Goal: Task Accomplishment & Management: Complete application form

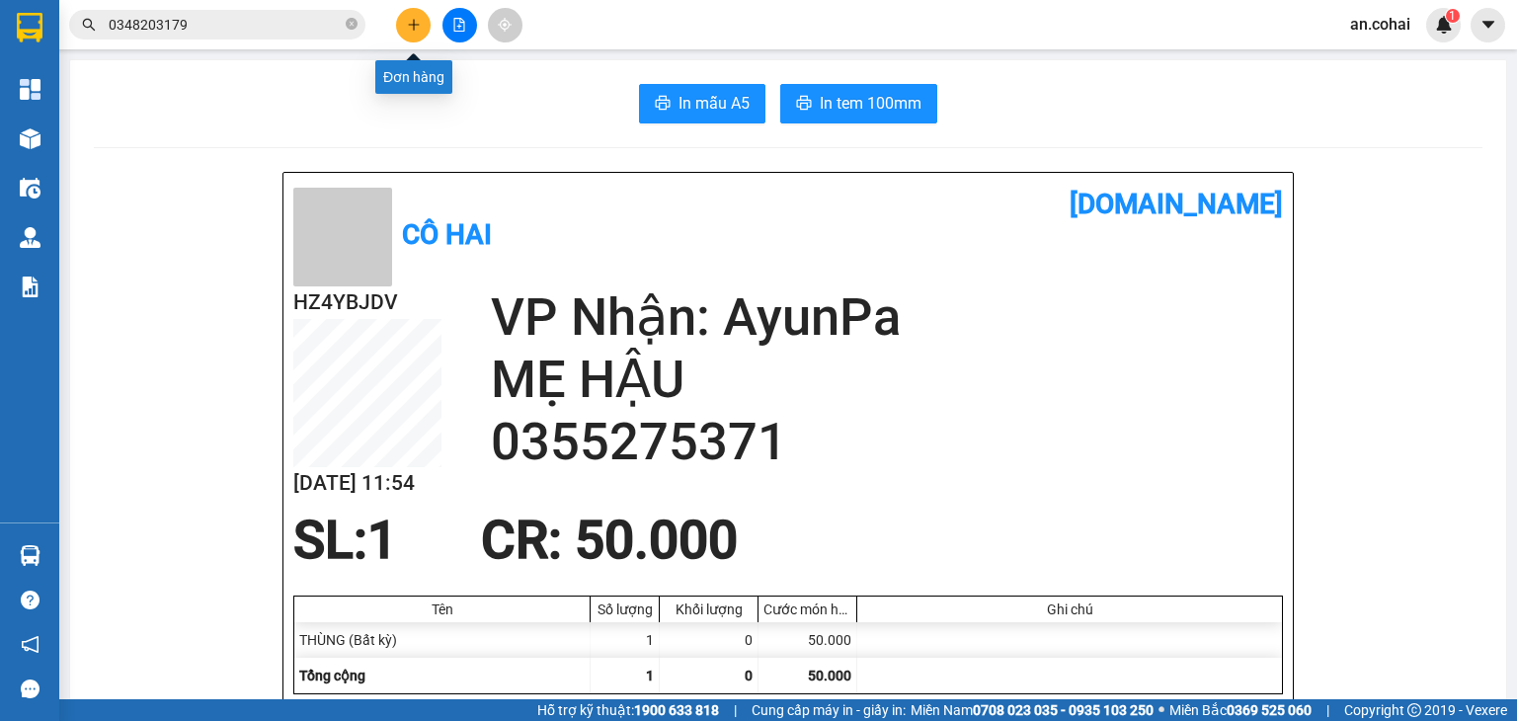
drag, startPoint x: 0, startPoint y: 0, endPoint x: 425, endPoint y: 29, distance: 425.7
click at [425, 29] on button at bounding box center [413, 25] width 35 height 35
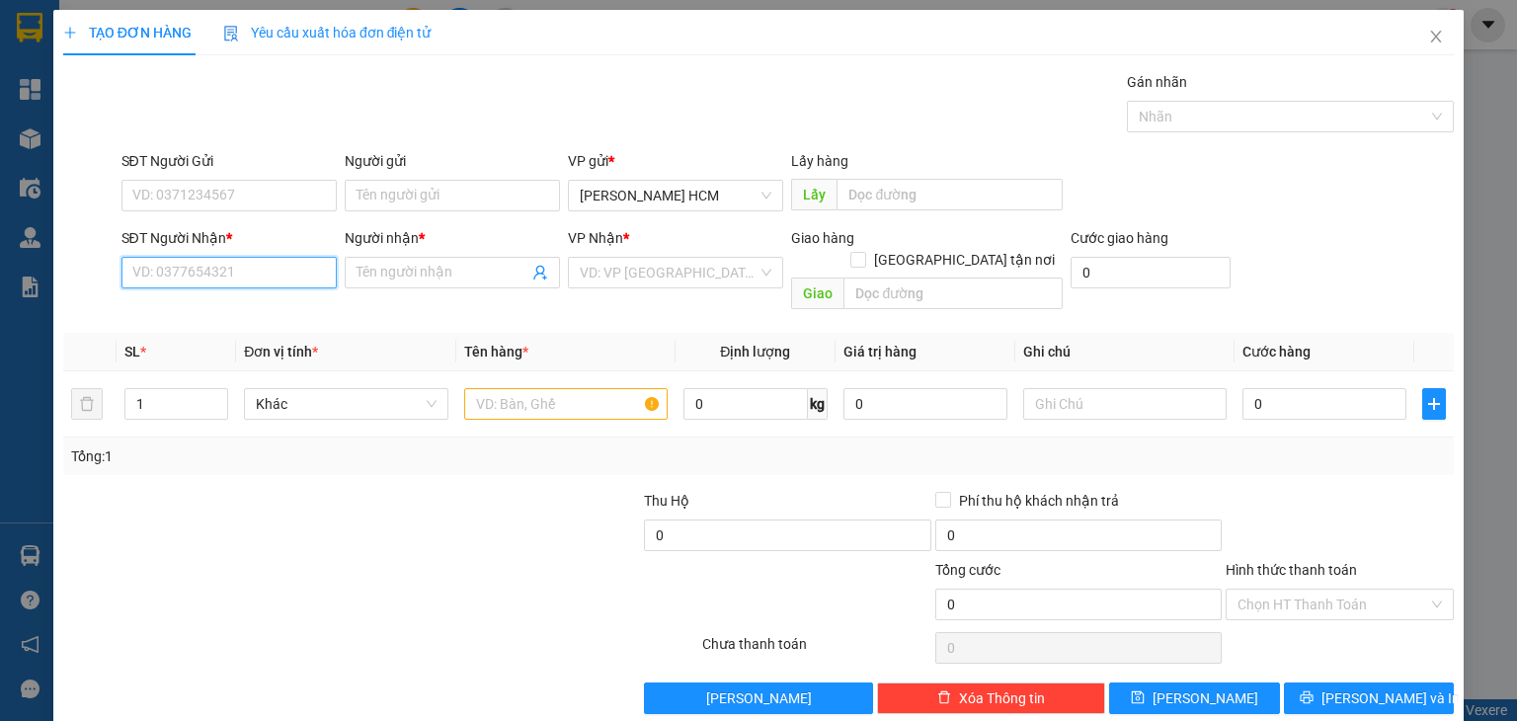
click at [207, 278] on input "SĐT Người Nhận *" at bounding box center [228, 273] width 215 height 32
type input "0963879507"
click at [216, 301] on div "0963879507 - [PERSON_NAME]" at bounding box center [228, 311] width 195 height 22
type input "[PERSON_NAME]"
type input "0963879507"
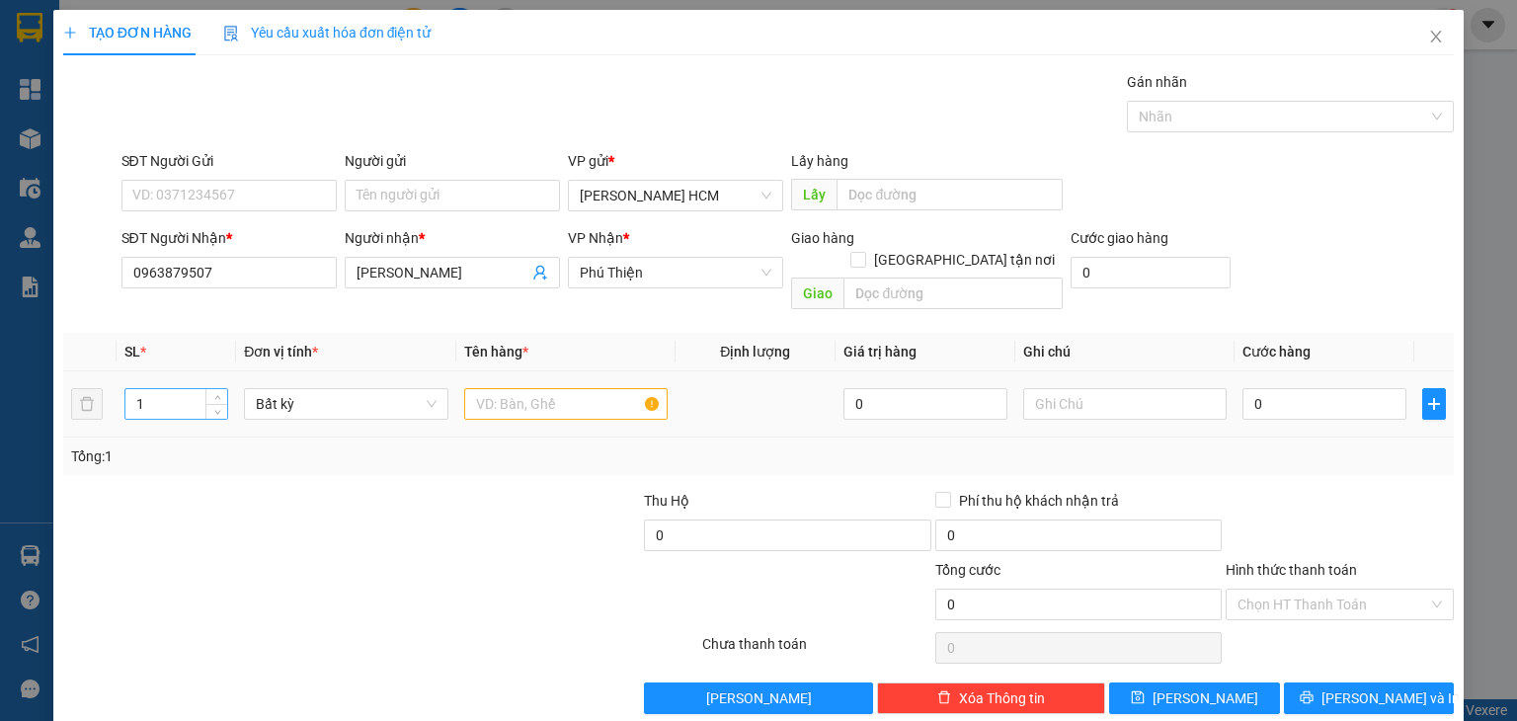
click at [190, 389] on input "1" at bounding box center [176, 404] width 102 height 30
type input "2"
click at [514, 388] on input "text" at bounding box center [565, 404] width 203 height 32
type input "2 thùng"
click at [1270, 388] on input "0" at bounding box center [1325, 404] width 164 height 32
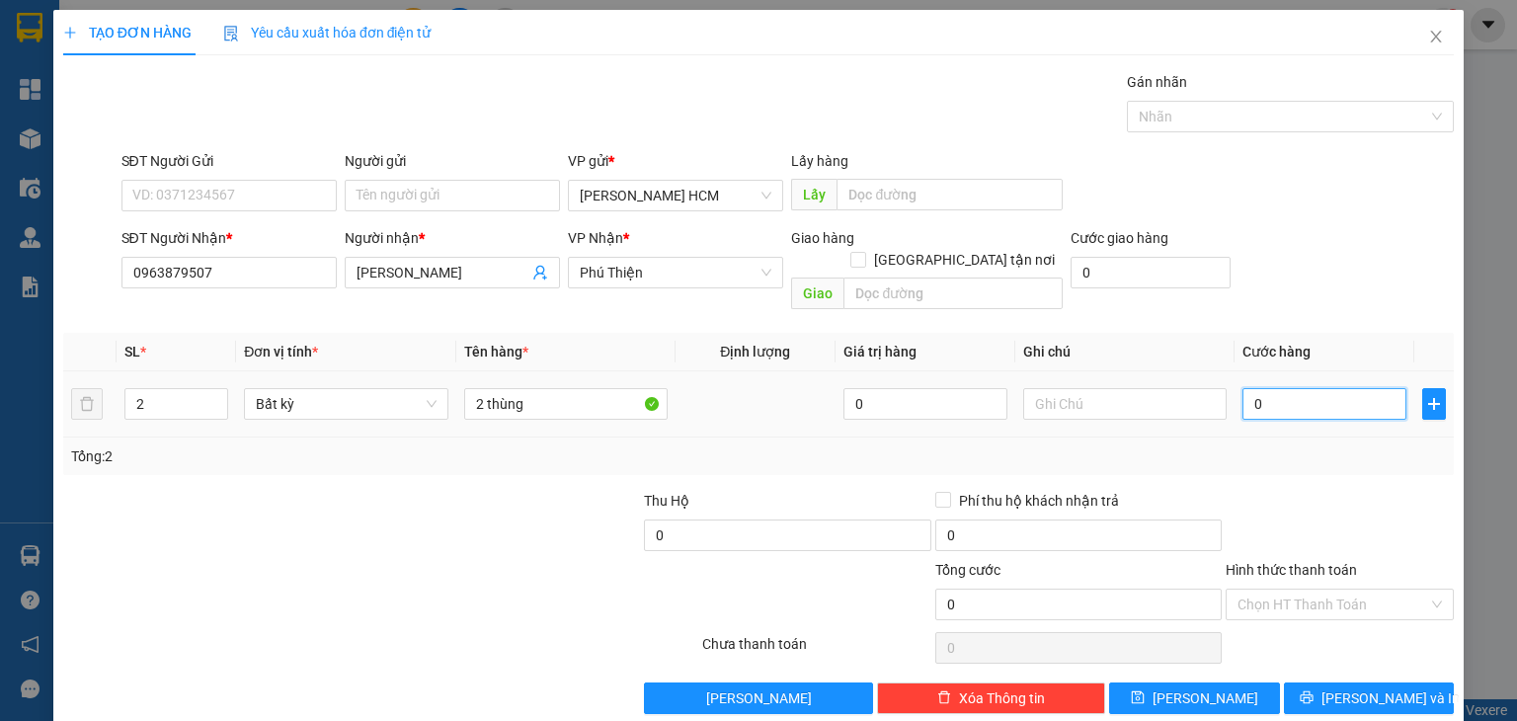
type input "001"
type input "1"
type input "0.013"
type input "13"
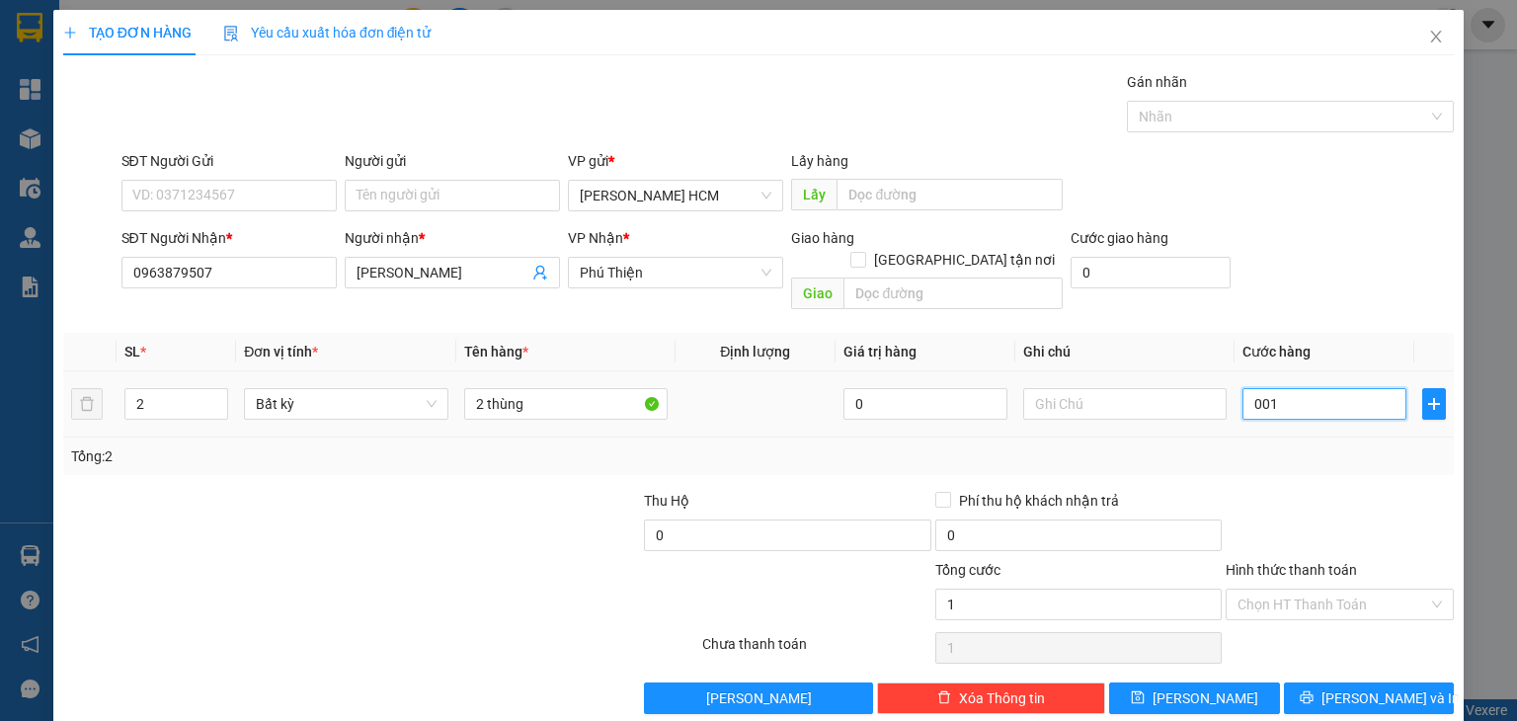
type input "13"
type input "00.130"
type input "130"
type input "0.001.300"
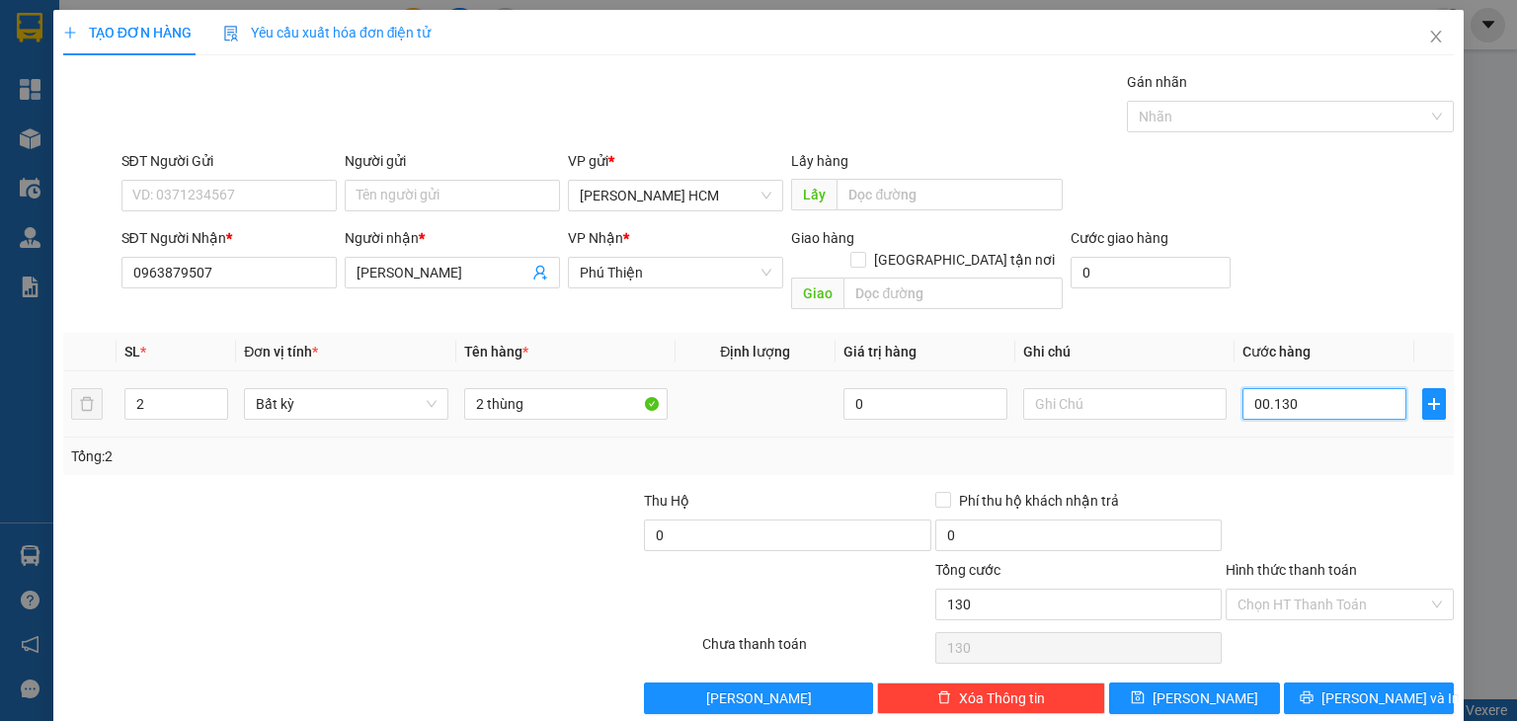
type input "1.300"
type input "000.013.000"
type input "13.000"
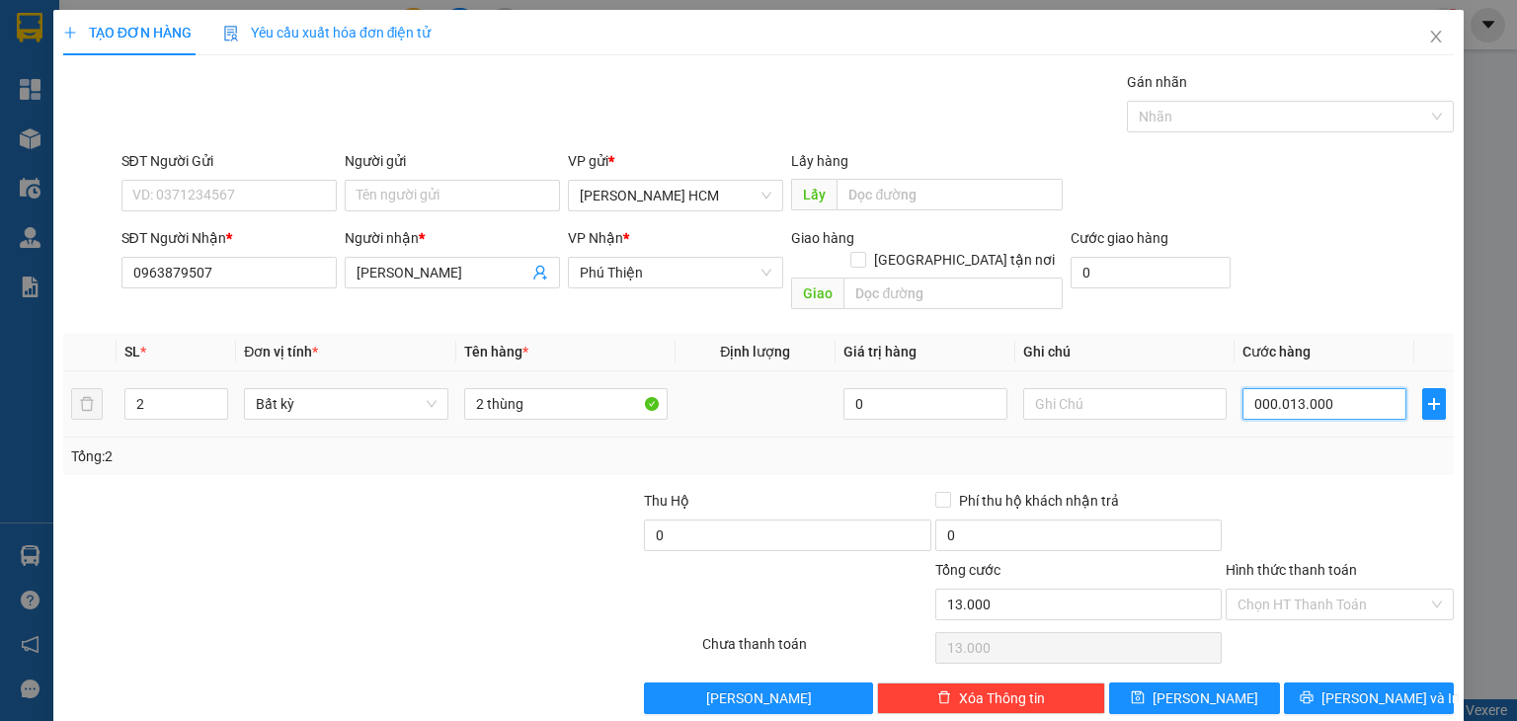
type input "00.000.130.000"
type input "130.000"
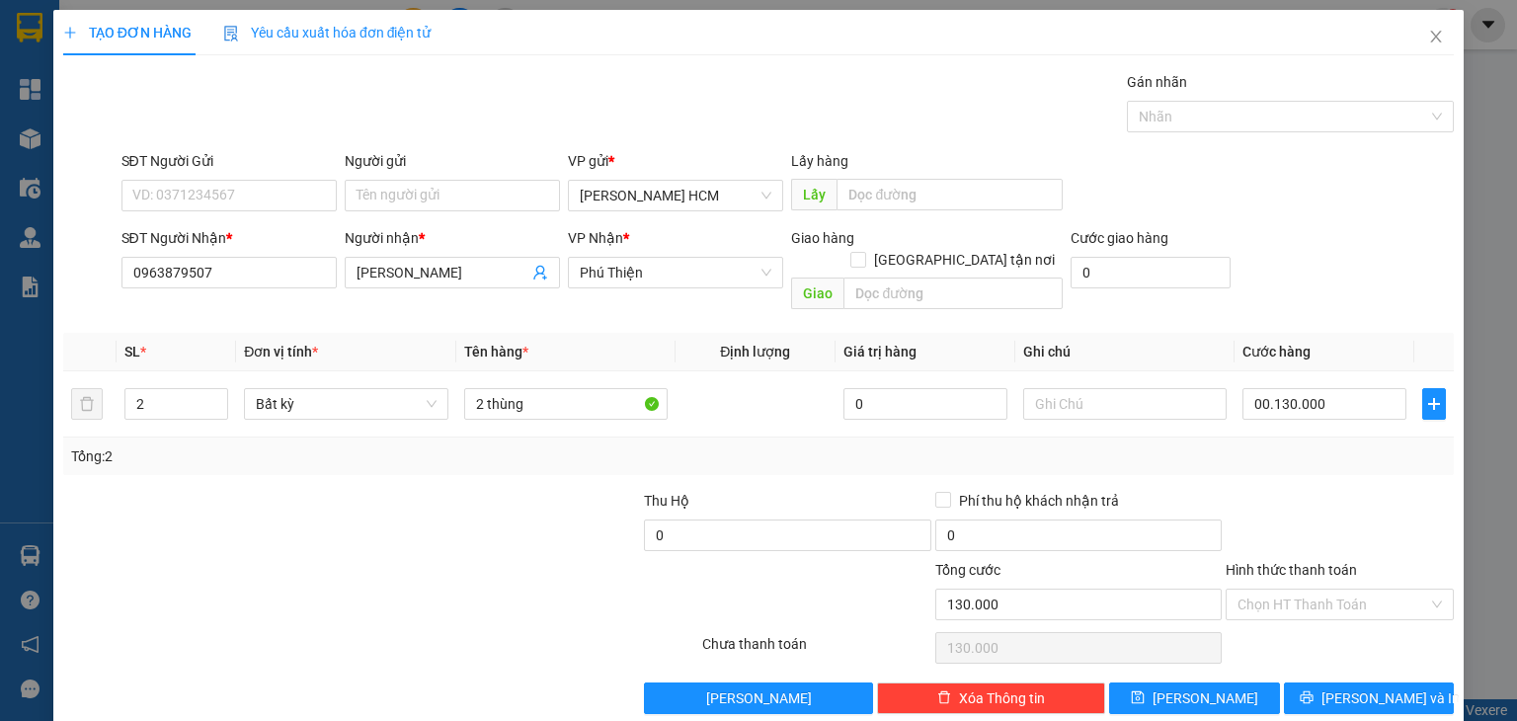
type input "130.000"
click at [1301, 653] on div "Transit Pickup Surcharge Ids Transit Deliver Surcharge Ids Transit Deliver Surc…" at bounding box center [758, 392] width 1391 height 643
click at [1303, 683] on button "[PERSON_NAME] và In" at bounding box center [1369, 699] width 171 height 32
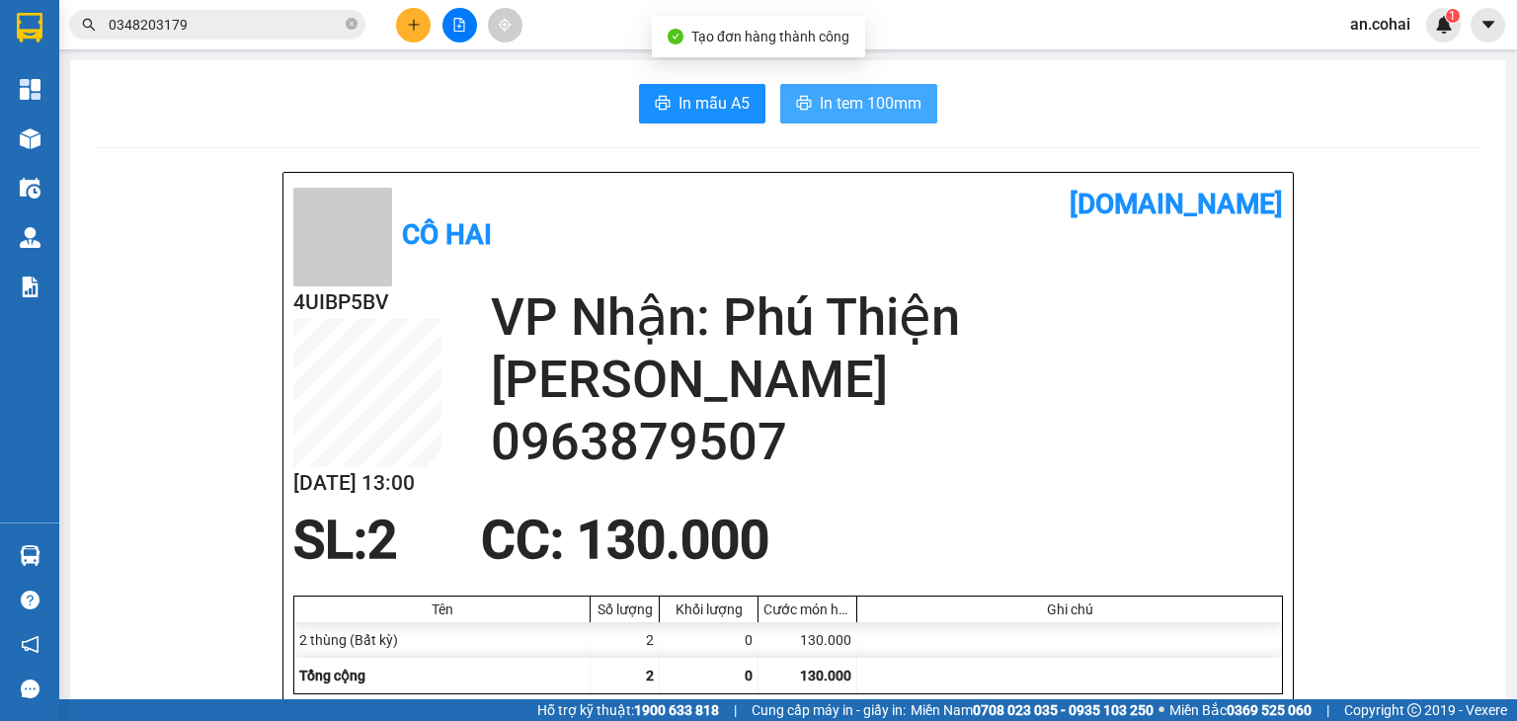
click at [867, 97] on span "In tem 100mm" at bounding box center [871, 103] width 102 height 25
click at [885, 116] on button "In tem 100mm" at bounding box center [858, 104] width 157 height 40
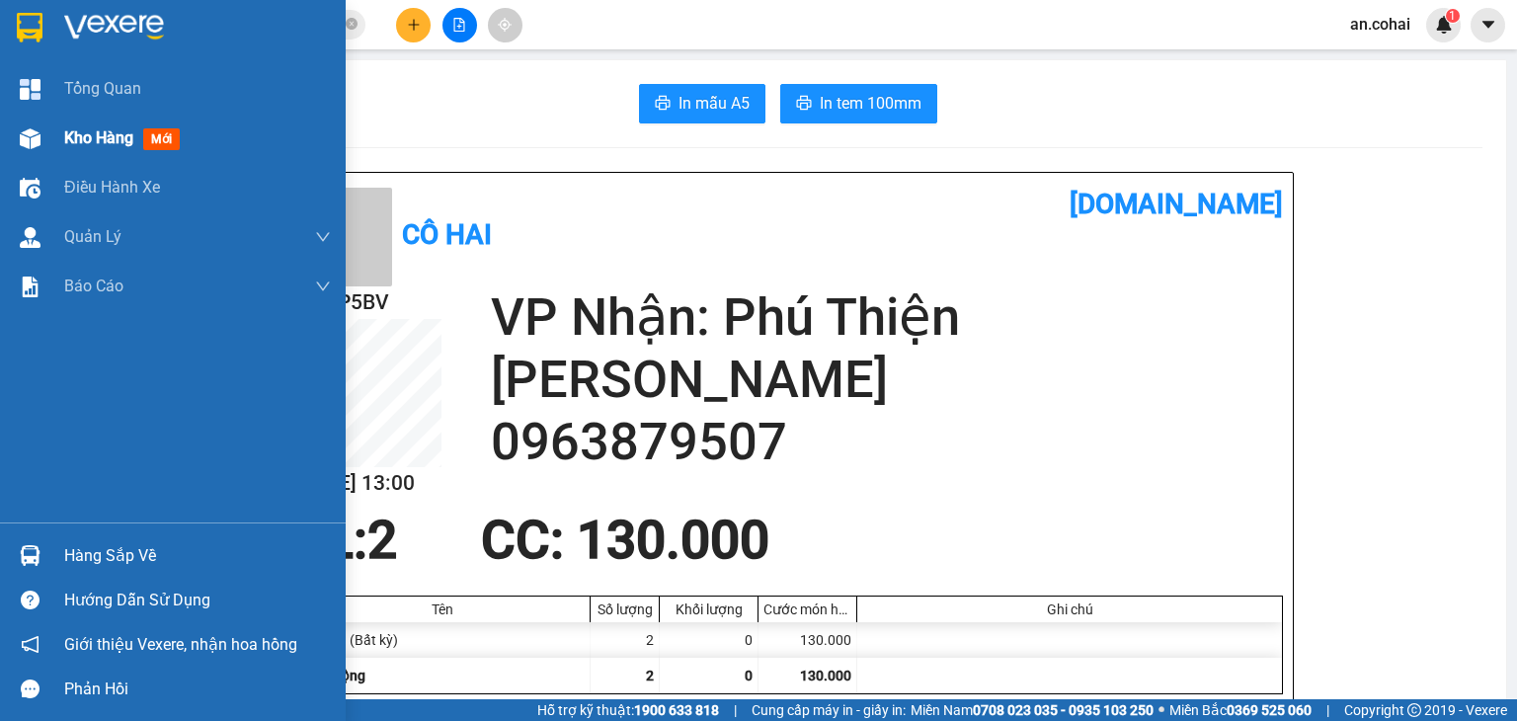
click at [24, 139] on img at bounding box center [30, 138] width 21 height 21
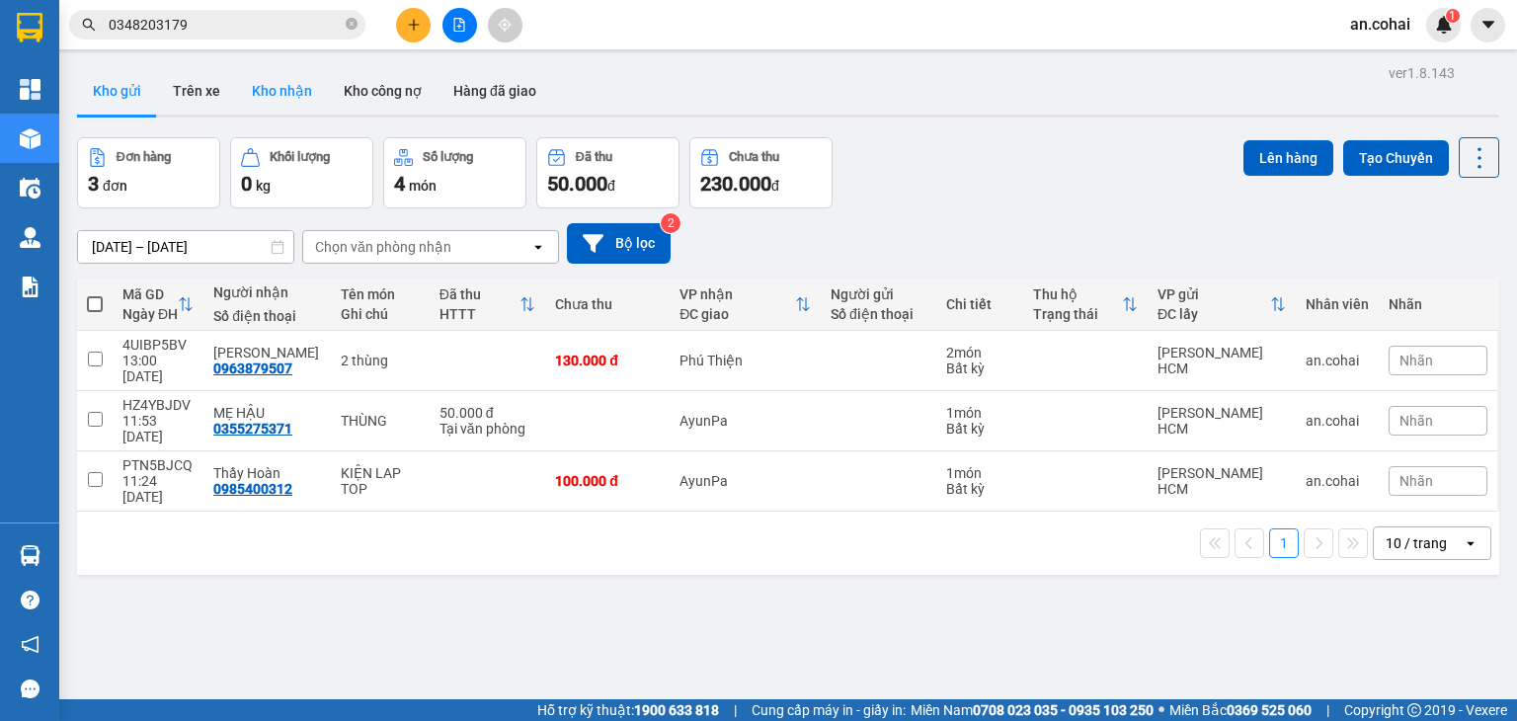
click at [281, 97] on button "Kho nhận" at bounding box center [282, 90] width 92 height 47
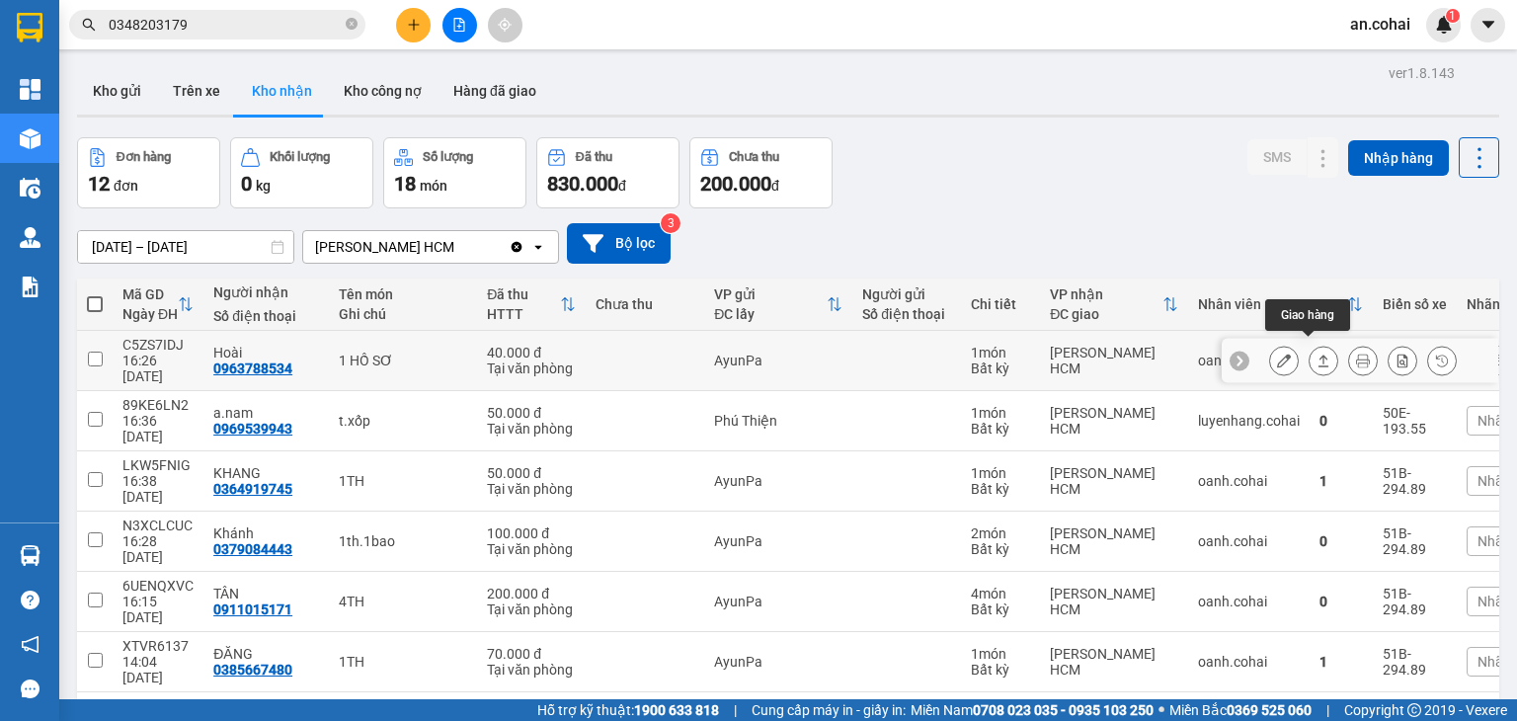
click at [1311, 344] on button at bounding box center [1324, 361] width 28 height 35
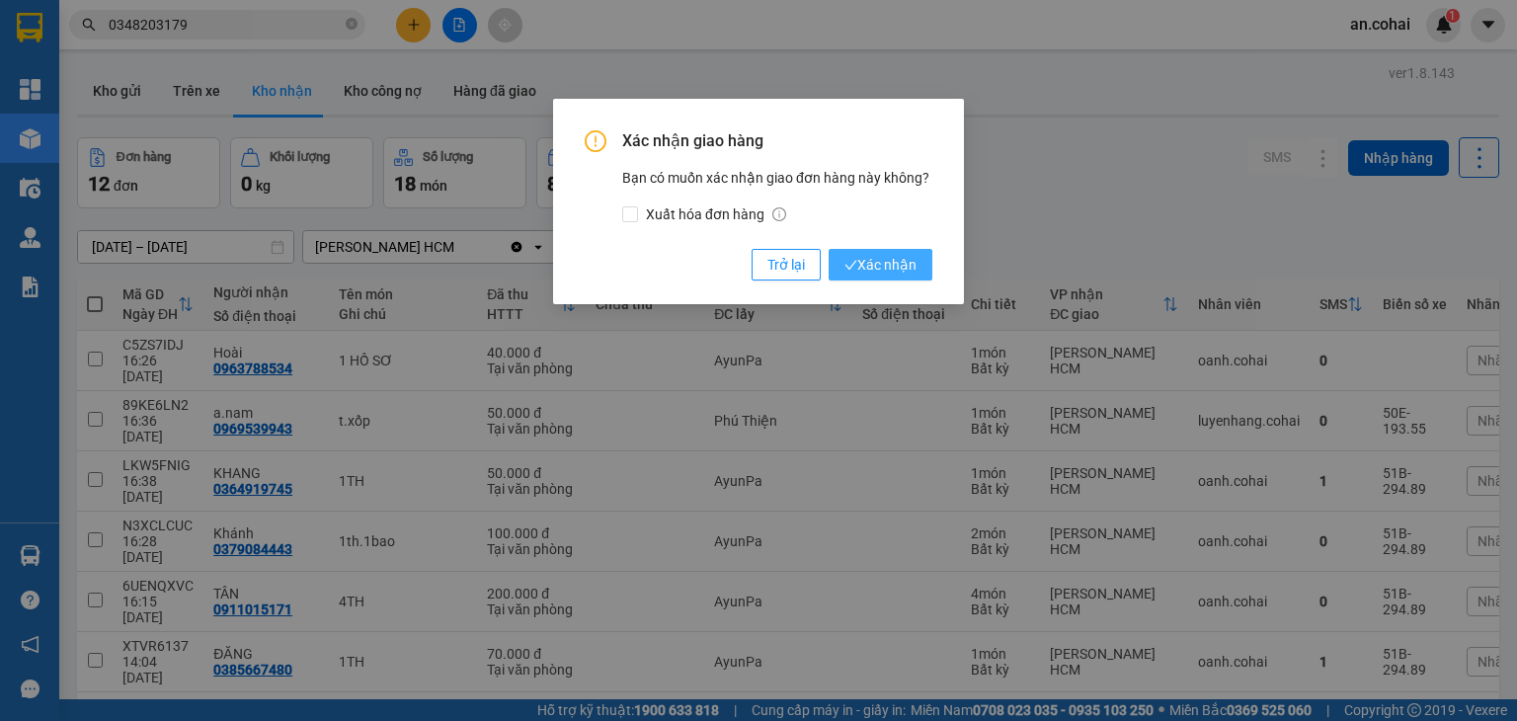
click at [901, 258] on span "Xác nhận" at bounding box center [881, 265] width 72 height 22
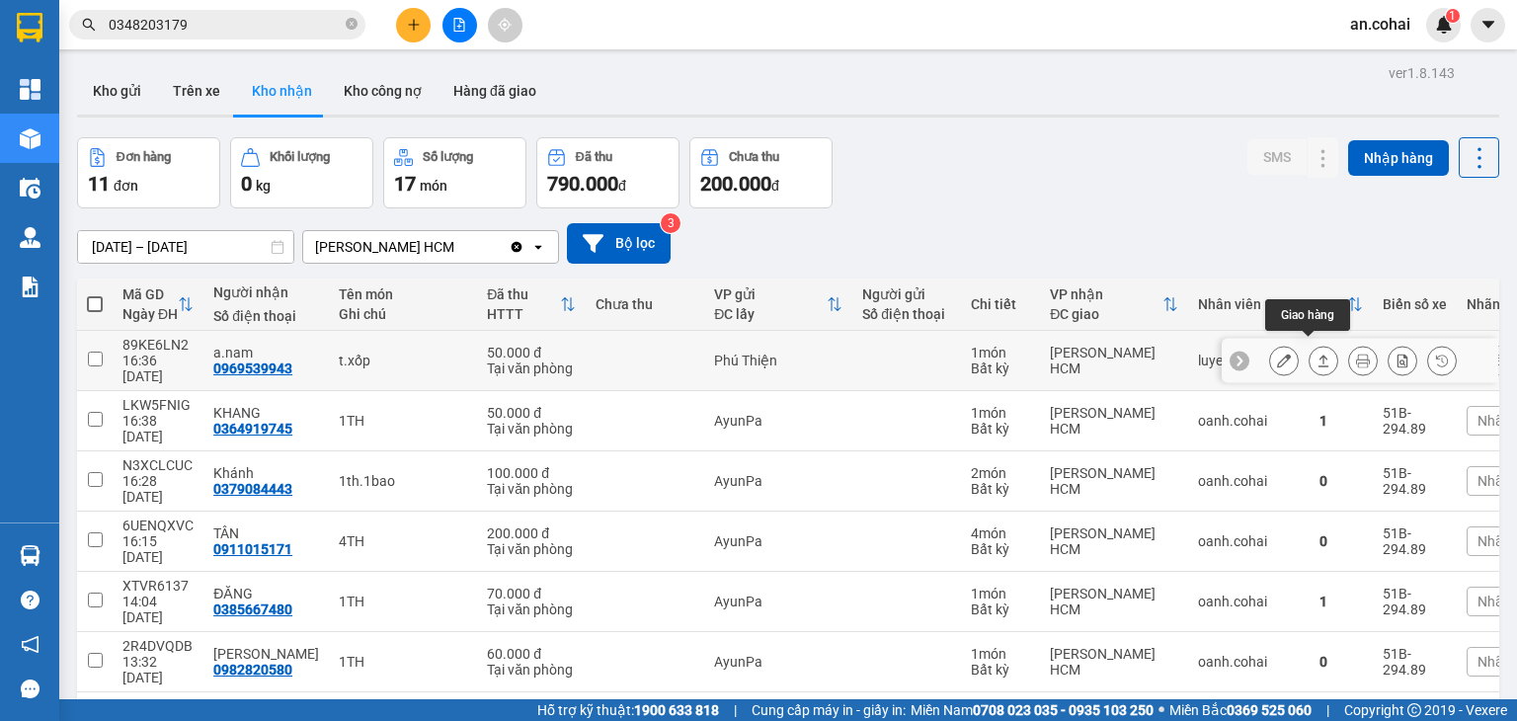
click at [1319, 357] on icon at bounding box center [1324, 361] width 11 height 12
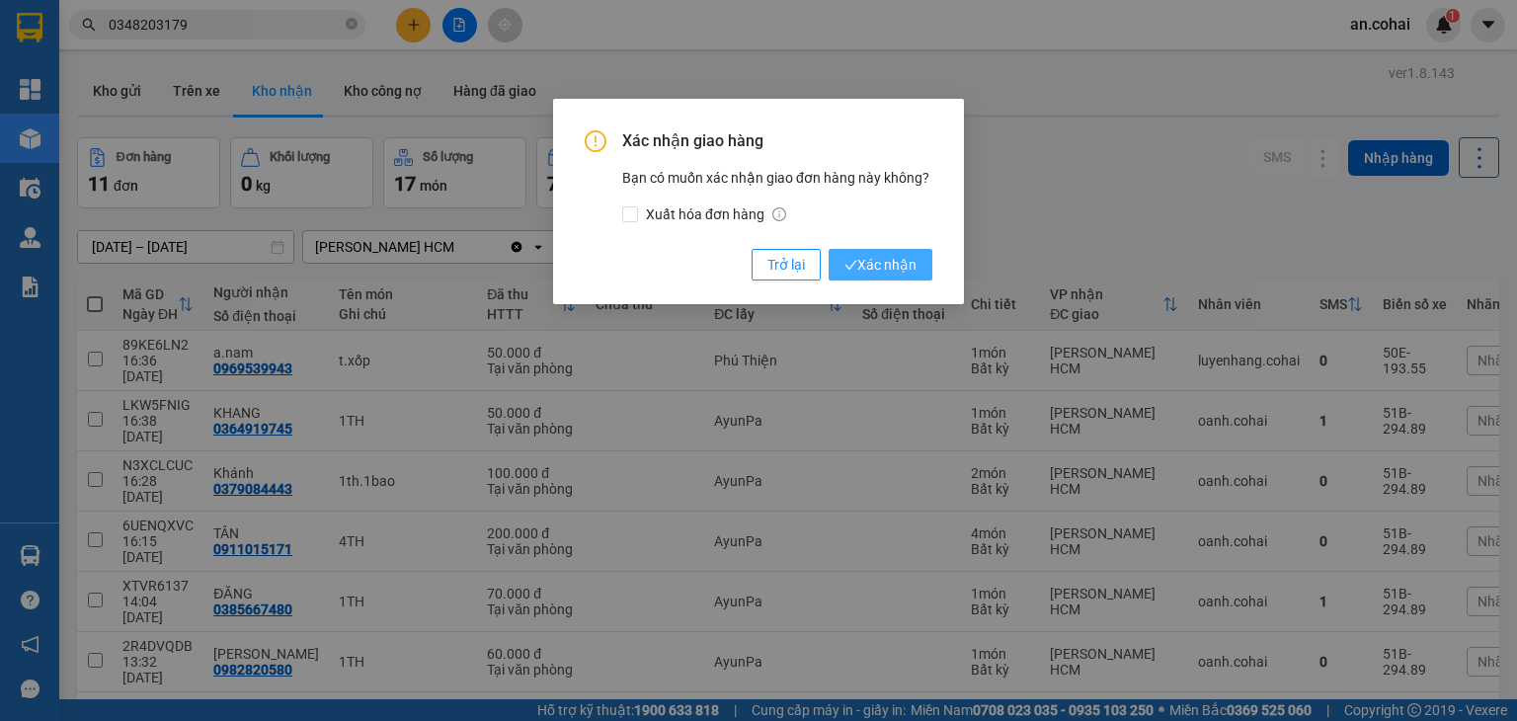
click at [902, 277] on button "Xác nhận" at bounding box center [881, 265] width 104 height 32
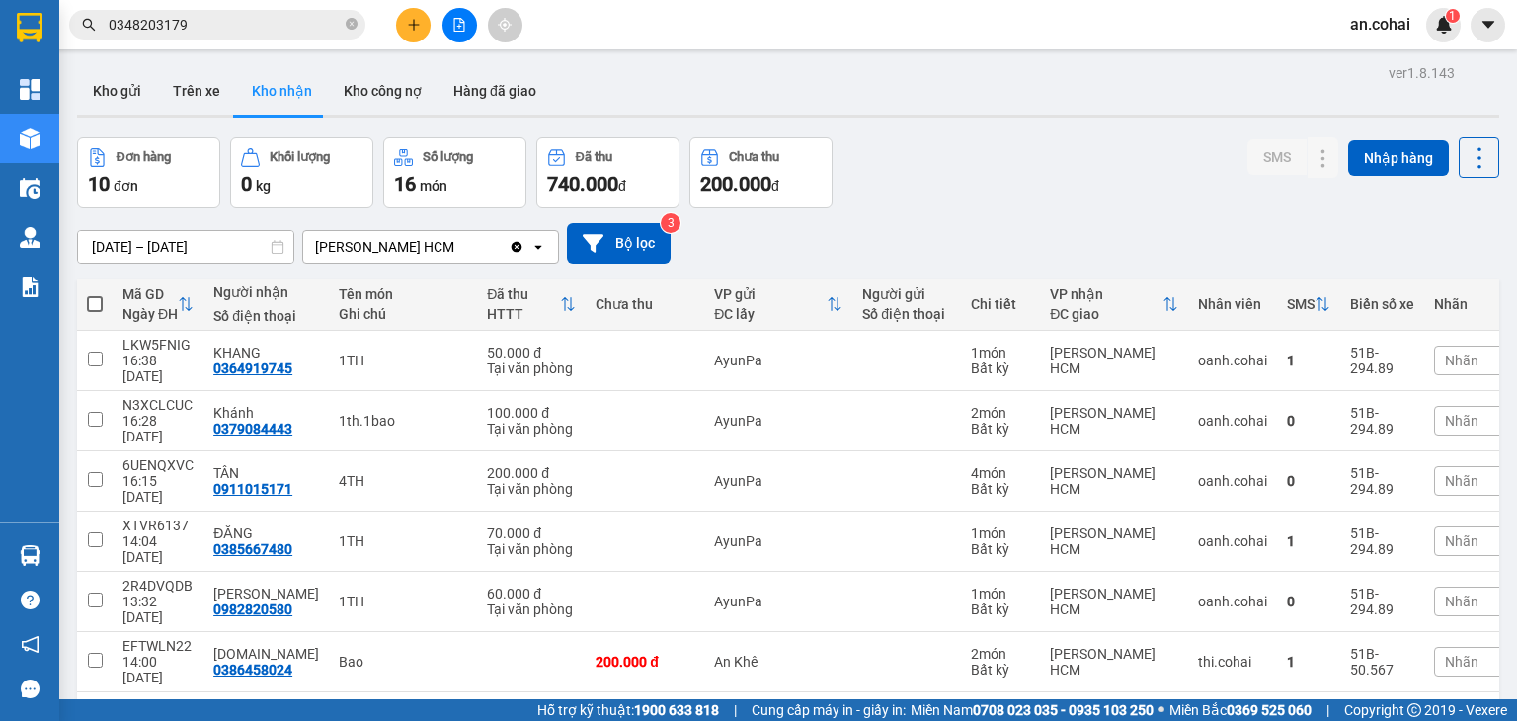
click at [411, 14] on button at bounding box center [413, 25] width 35 height 35
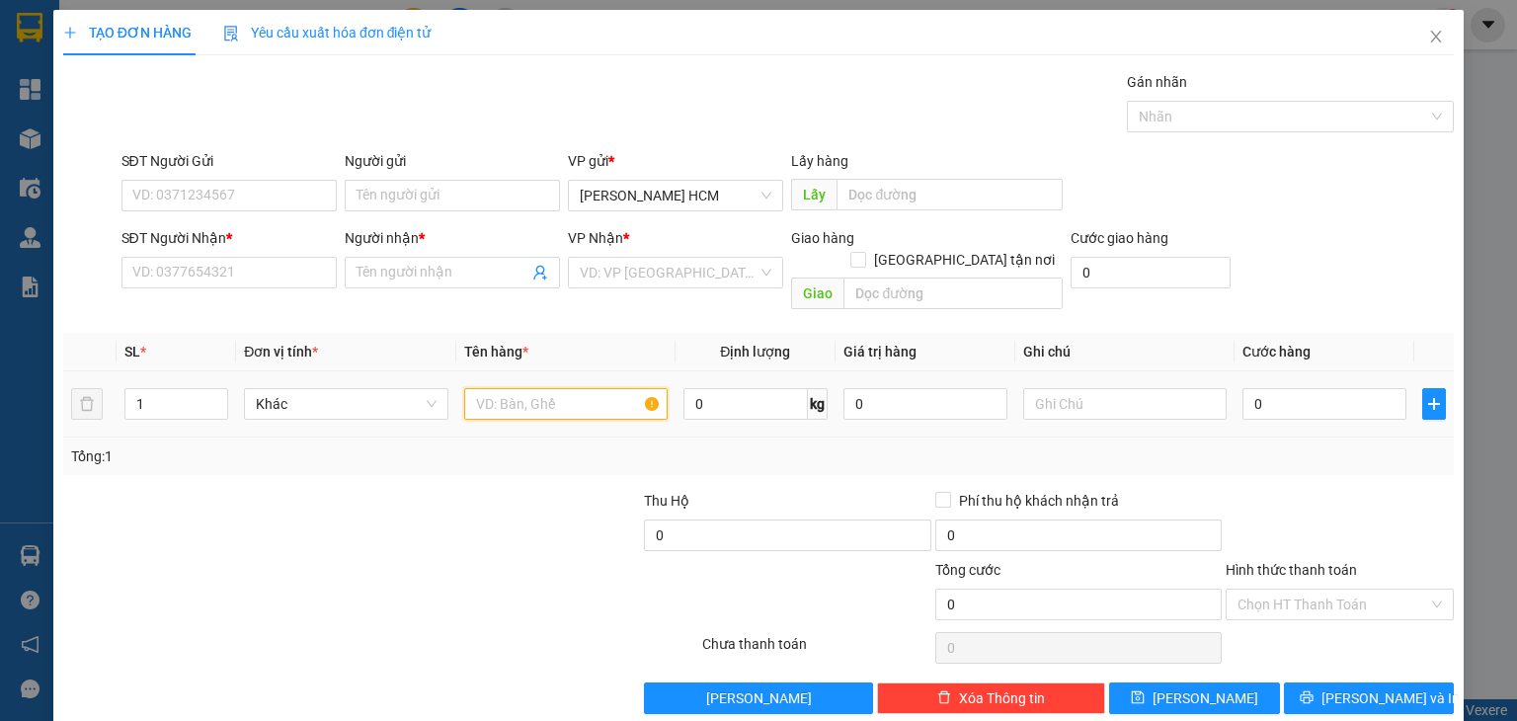
click at [514, 388] on input "text" at bounding box center [565, 404] width 203 height 32
click at [163, 257] on input "SĐT Người Nhận *" at bounding box center [228, 273] width 215 height 32
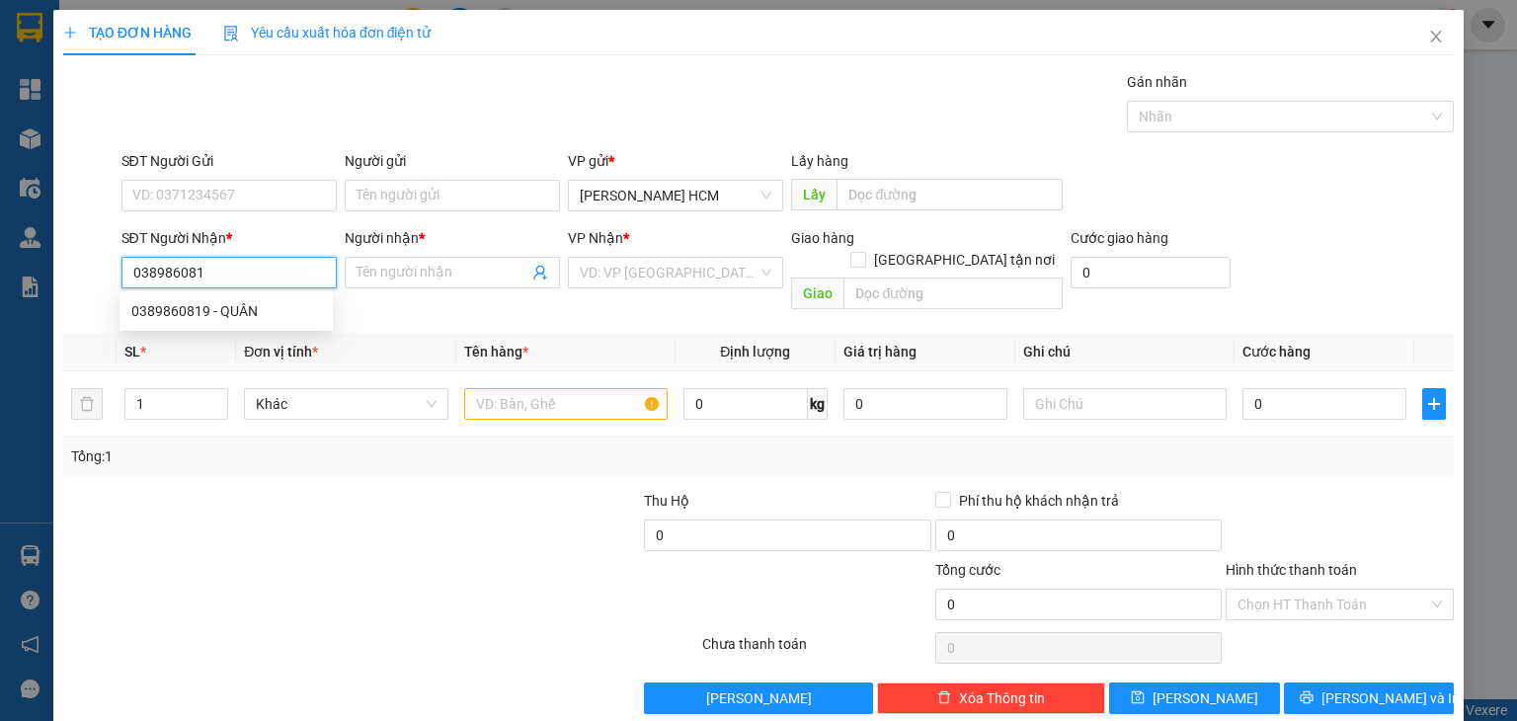
type input "0389860819"
click at [259, 305] on div "0389860819 - QUÂN" at bounding box center [226, 311] width 190 height 22
type input "QUÂN"
type input "0389860819"
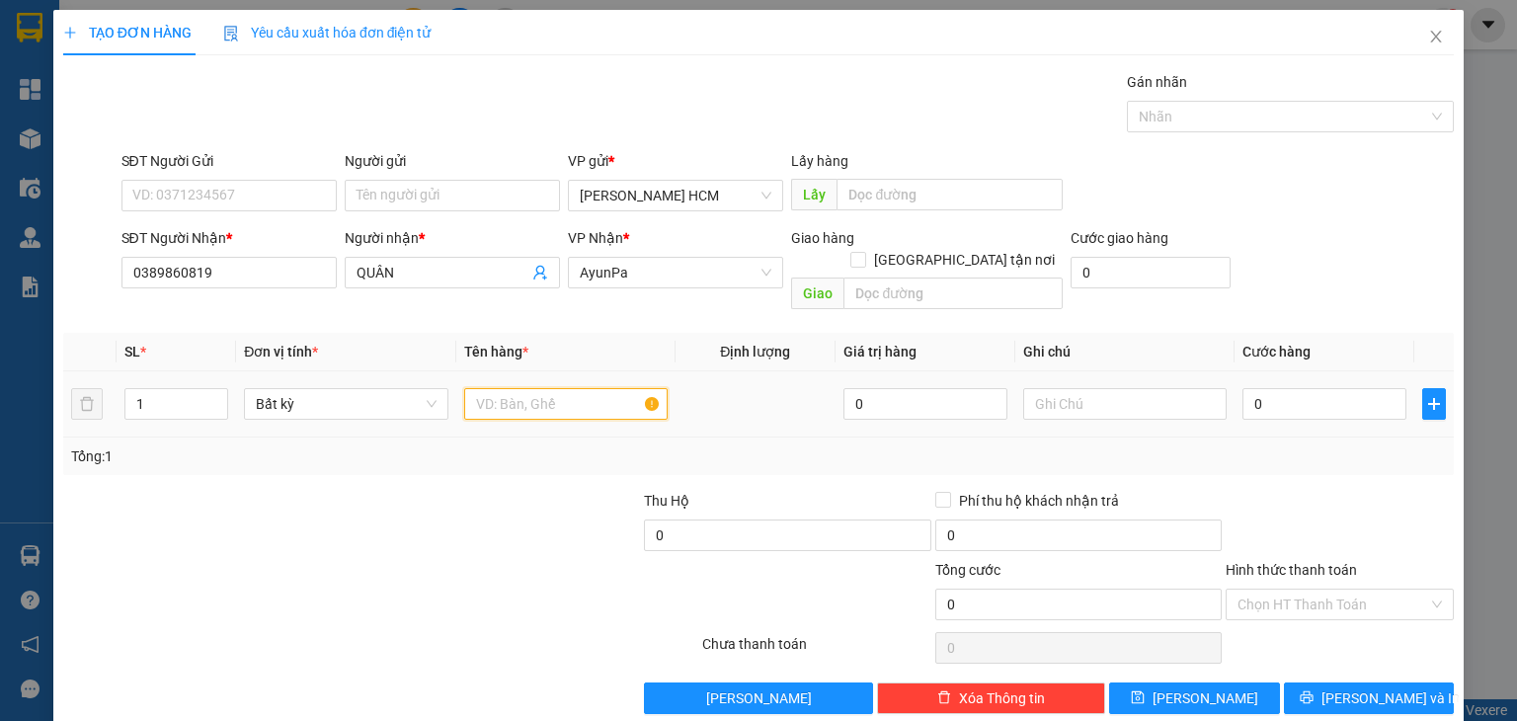
click at [511, 392] on input "text" at bounding box center [565, 404] width 203 height 32
type input "GÓI"
type input "004"
type input "4"
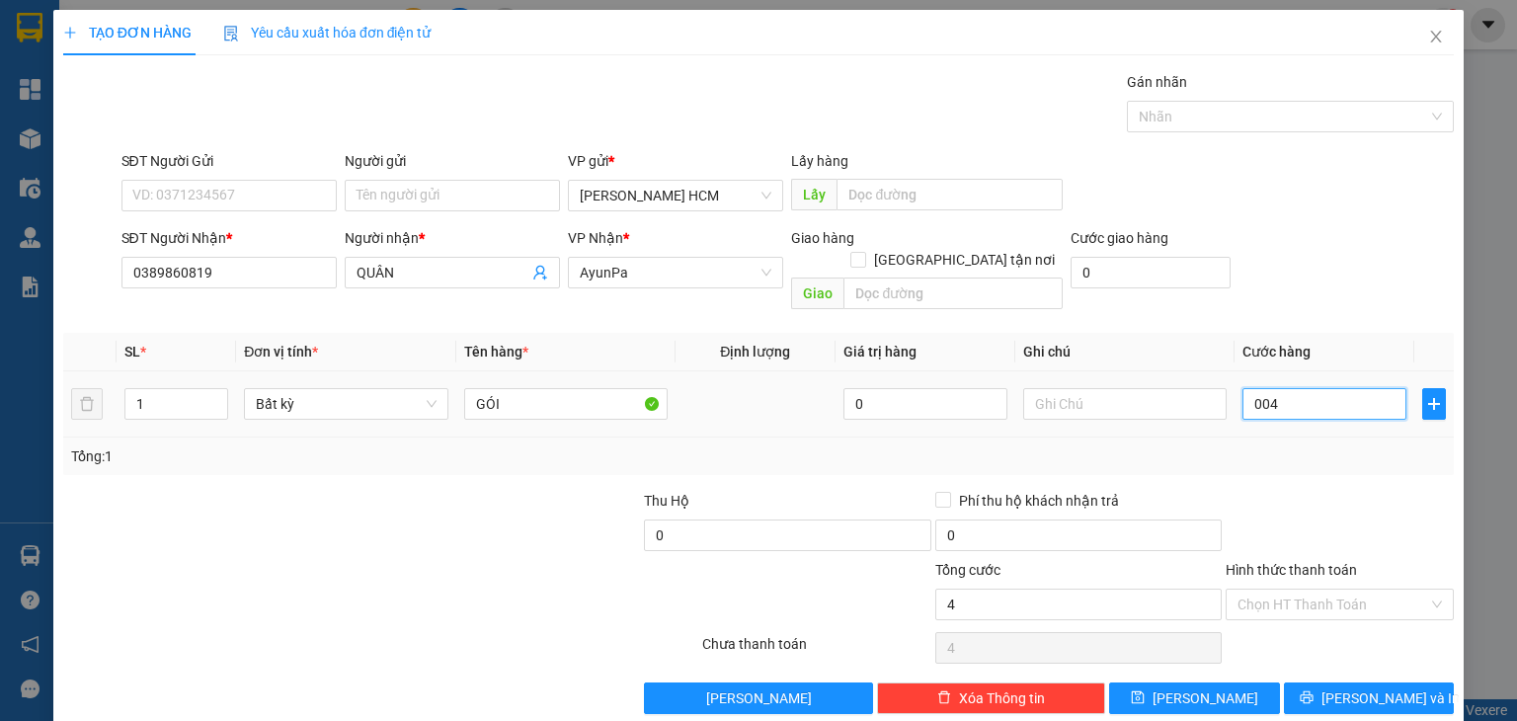
type input "0.040"
type input "40"
type input "40.000"
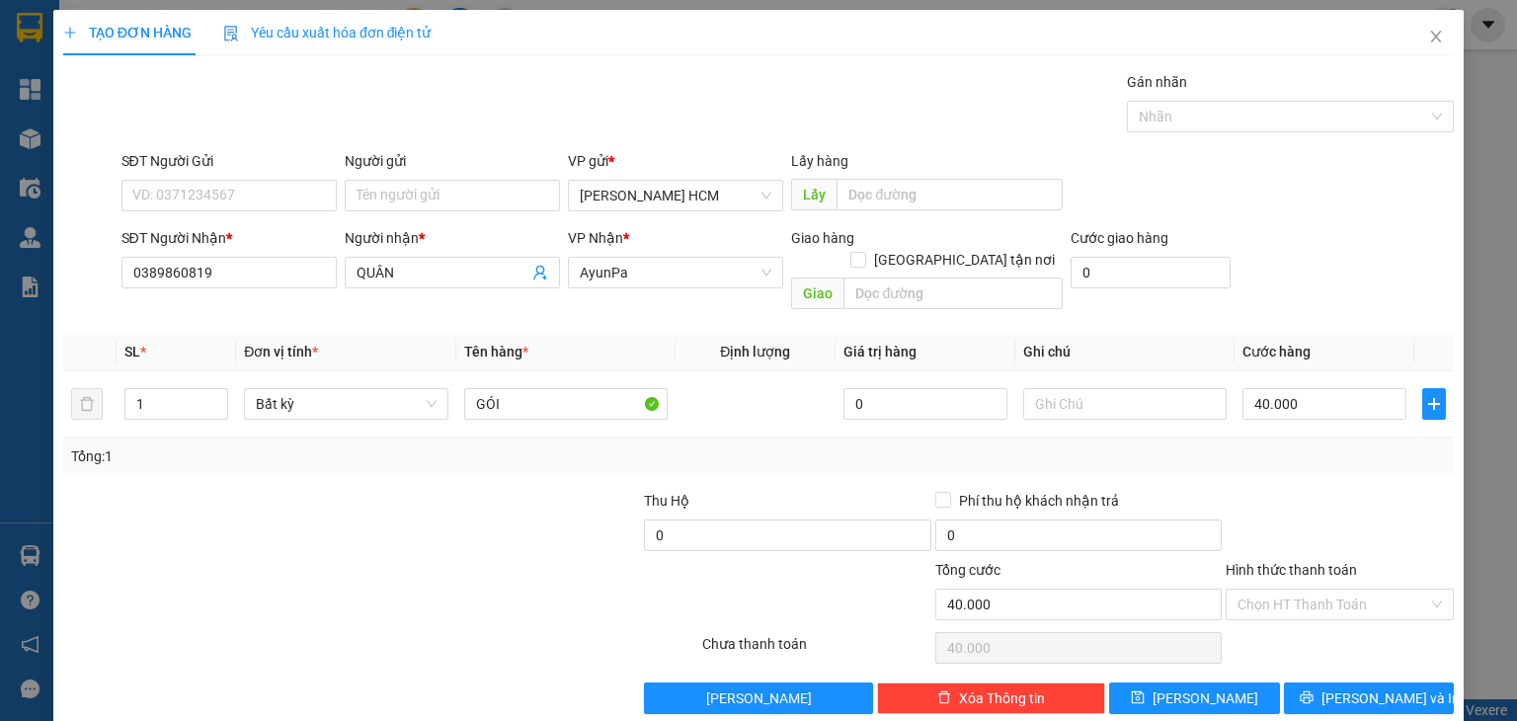
drag, startPoint x: 1363, startPoint y: 450, endPoint x: 1355, endPoint y: 471, distance: 22.2
click at [1362, 457] on div "Transit Pickup Surcharge Ids Transit Deliver Surcharge Ids Transit Deliver Surc…" at bounding box center [758, 392] width 1391 height 643
click at [1265, 590] on input "Hình thức thanh toán" at bounding box center [1333, 605] width 191 height 30
click at [1264, 624] on div "Tại văn phòng" at bounding box center [1327, 620] width 202 height 22
type input "0"
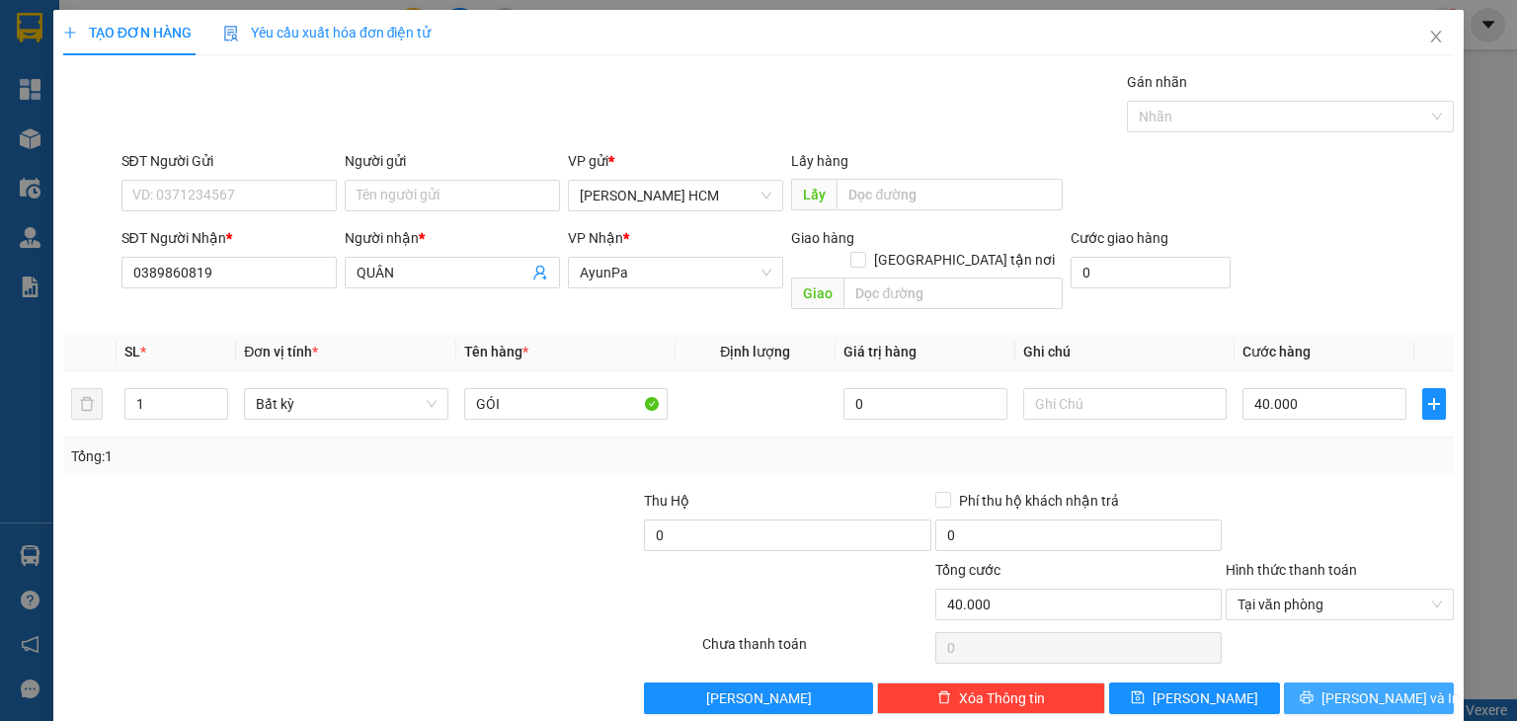
click at [1303, 683] on button "[PERSON_NAME] và In" at bounding box center [1369, 699] width 171 height 32
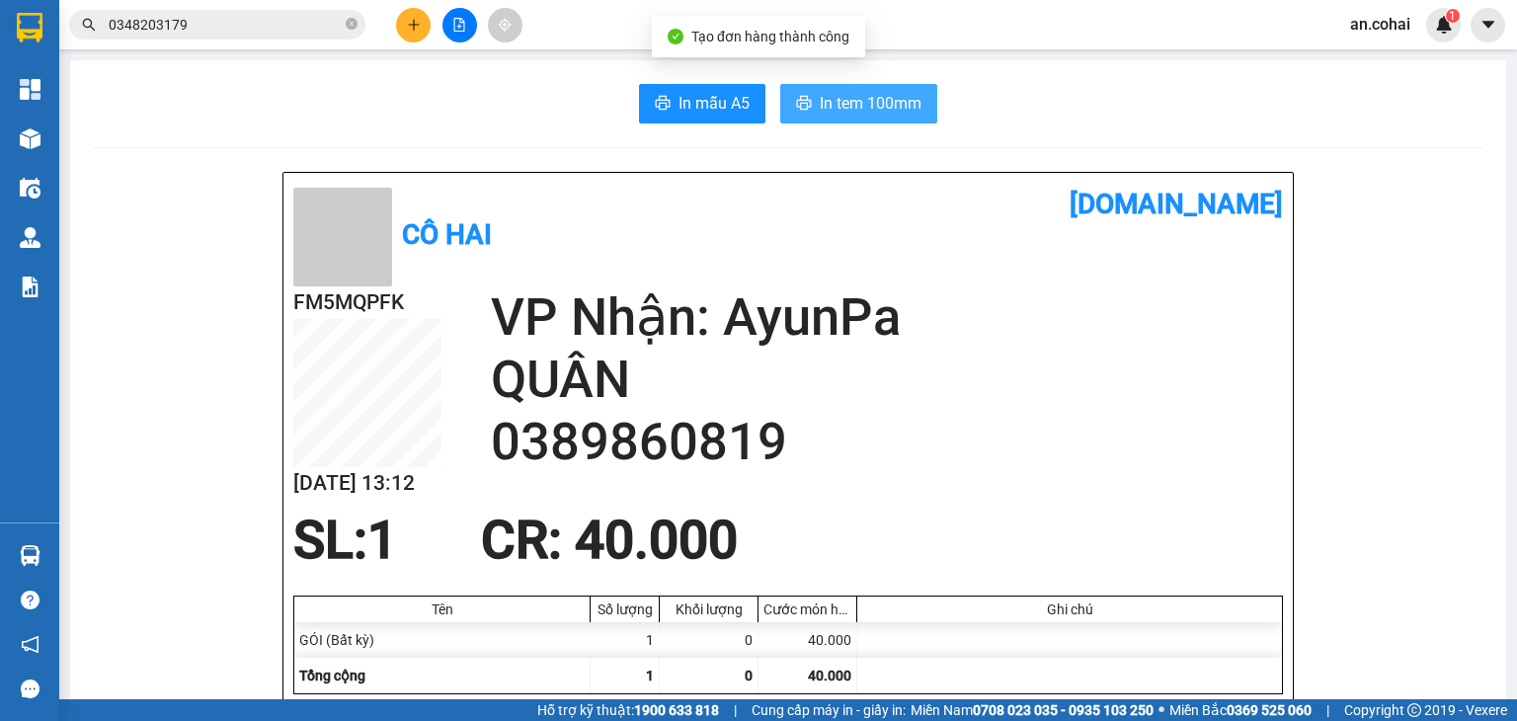
click at [871, 96] on span "In tem 100mm" at bounding box center [871, 103] width 102 height 25
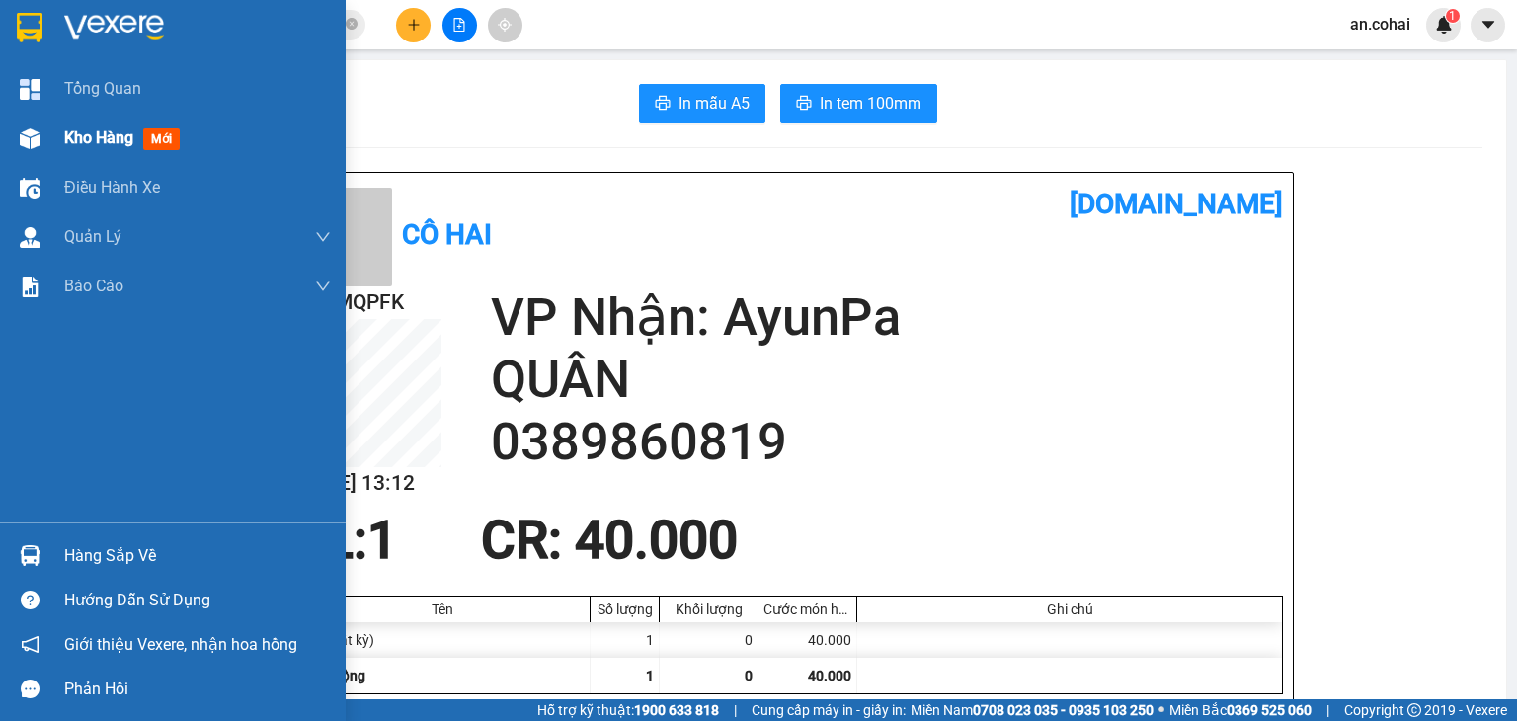
click at [37, 138] on img at bounding box center [30, 138] width 21 height 21
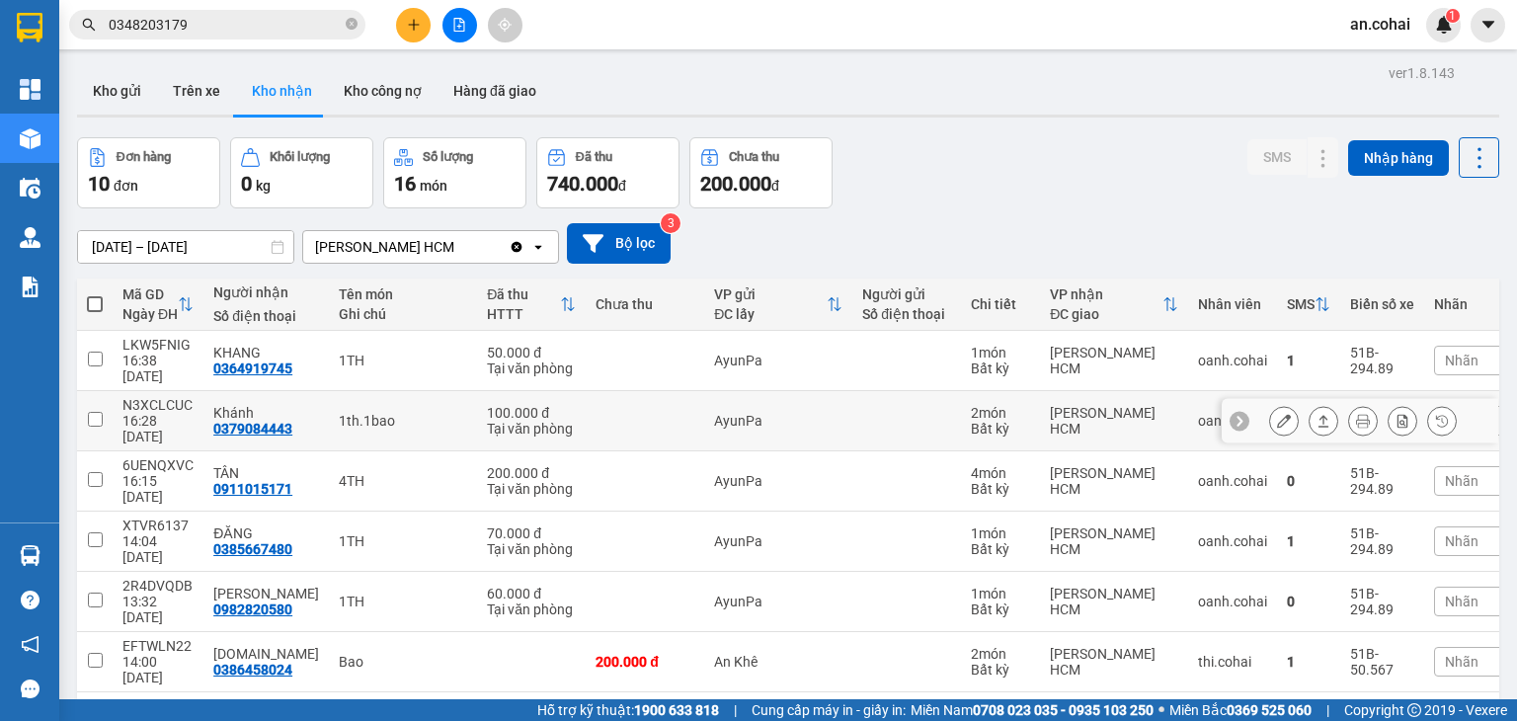
click at [1317, 414] on icon at bounding box center [1324, 421] width 14 height 14
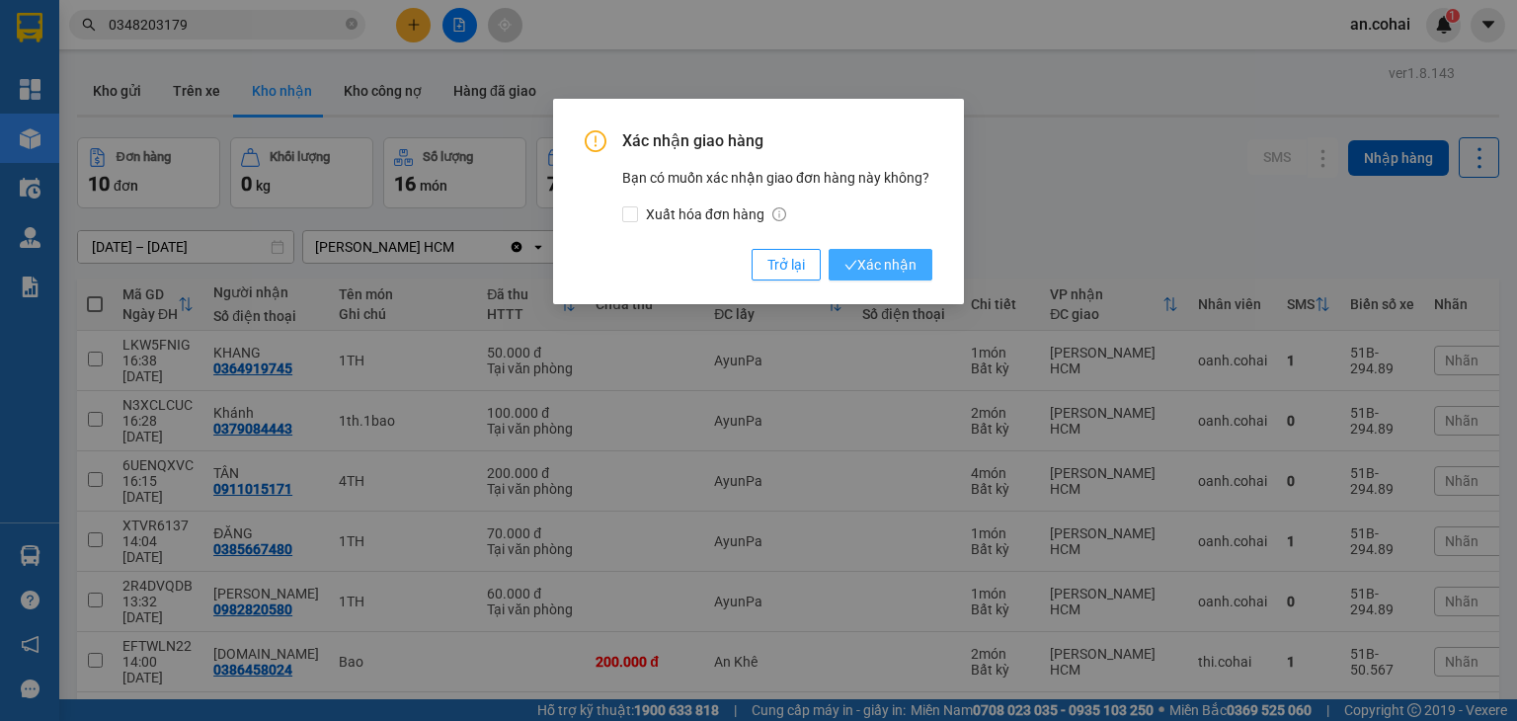
click at [907, 266] on span "Xác nhận" at bounding box center [881, 265] width 72 height 22
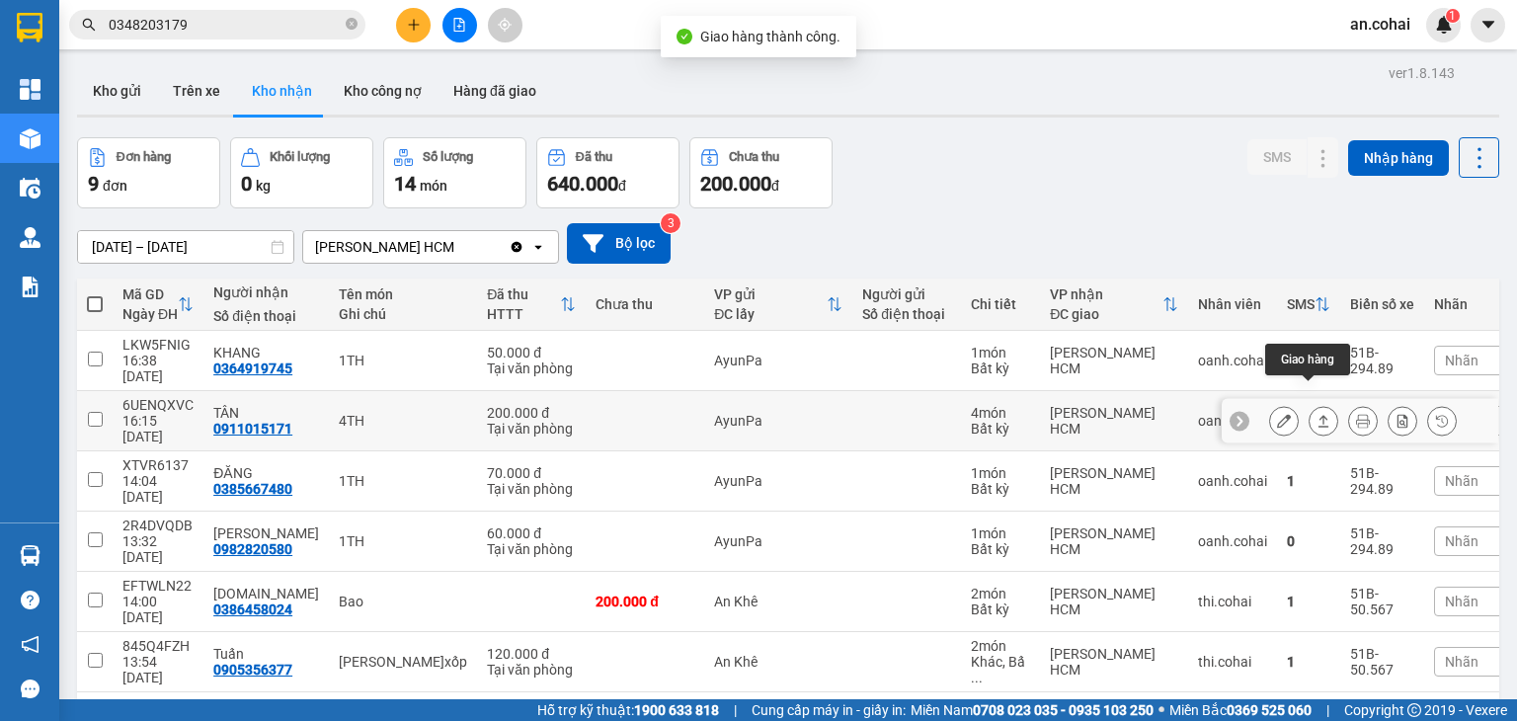
click at [1317, 414] on icon at bounding box center [1324, 421] width 14 height 14
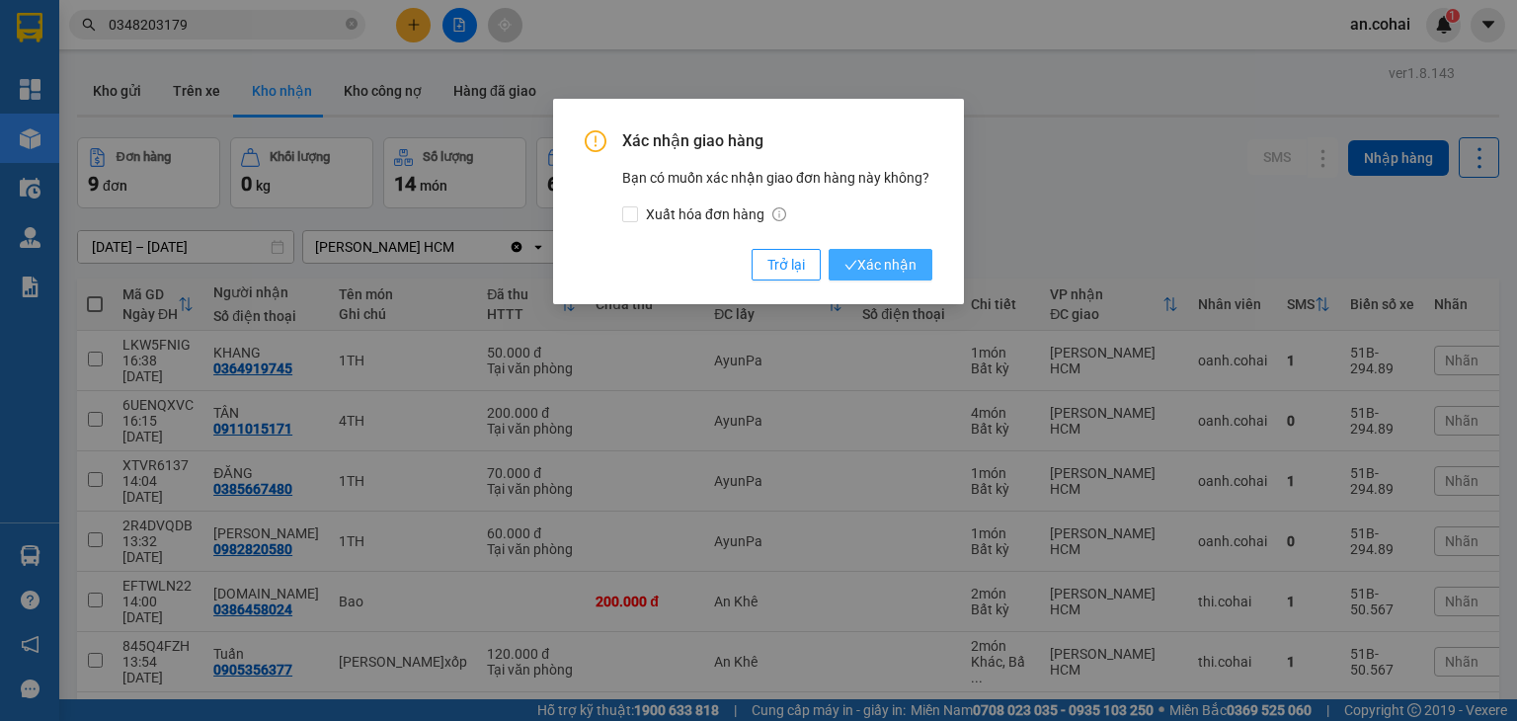
click at [873, 267] on span "Xác nhận" at bounding box center [881, 265] width 72 height 22
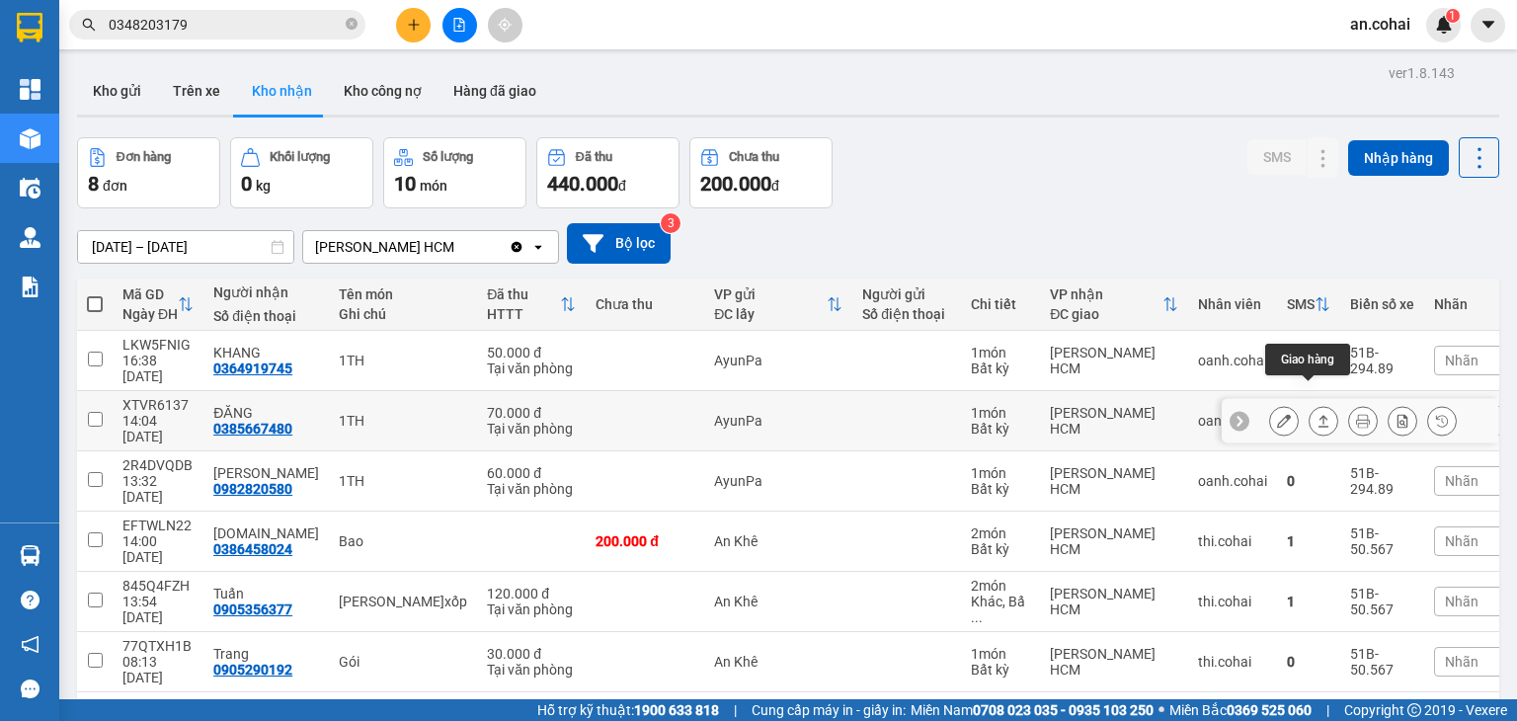
click at [1310, 404] on button at bounding box center [1324, 421] width 28 height 35
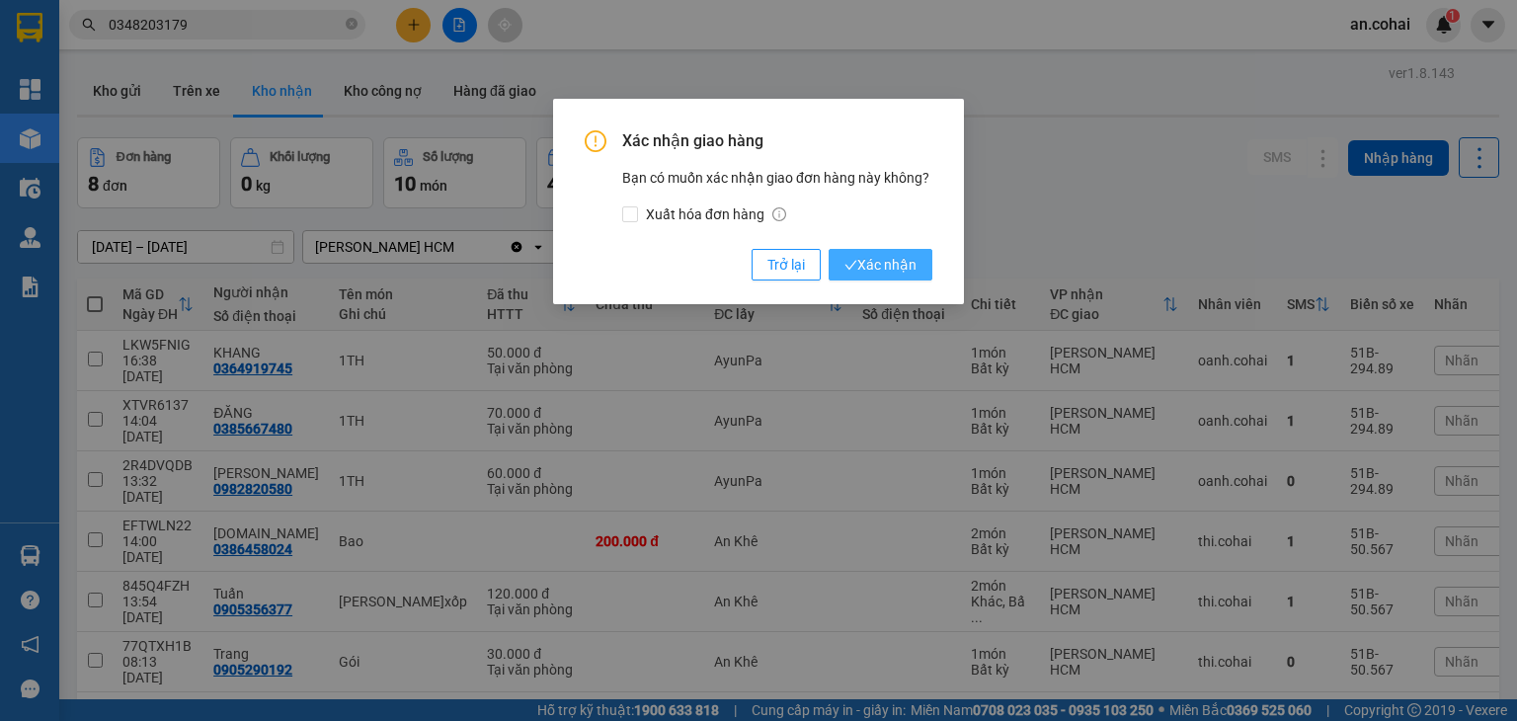
click at [903, 257] on span "Xác nhận" at bounding box center [881, 265] width 72 height 22
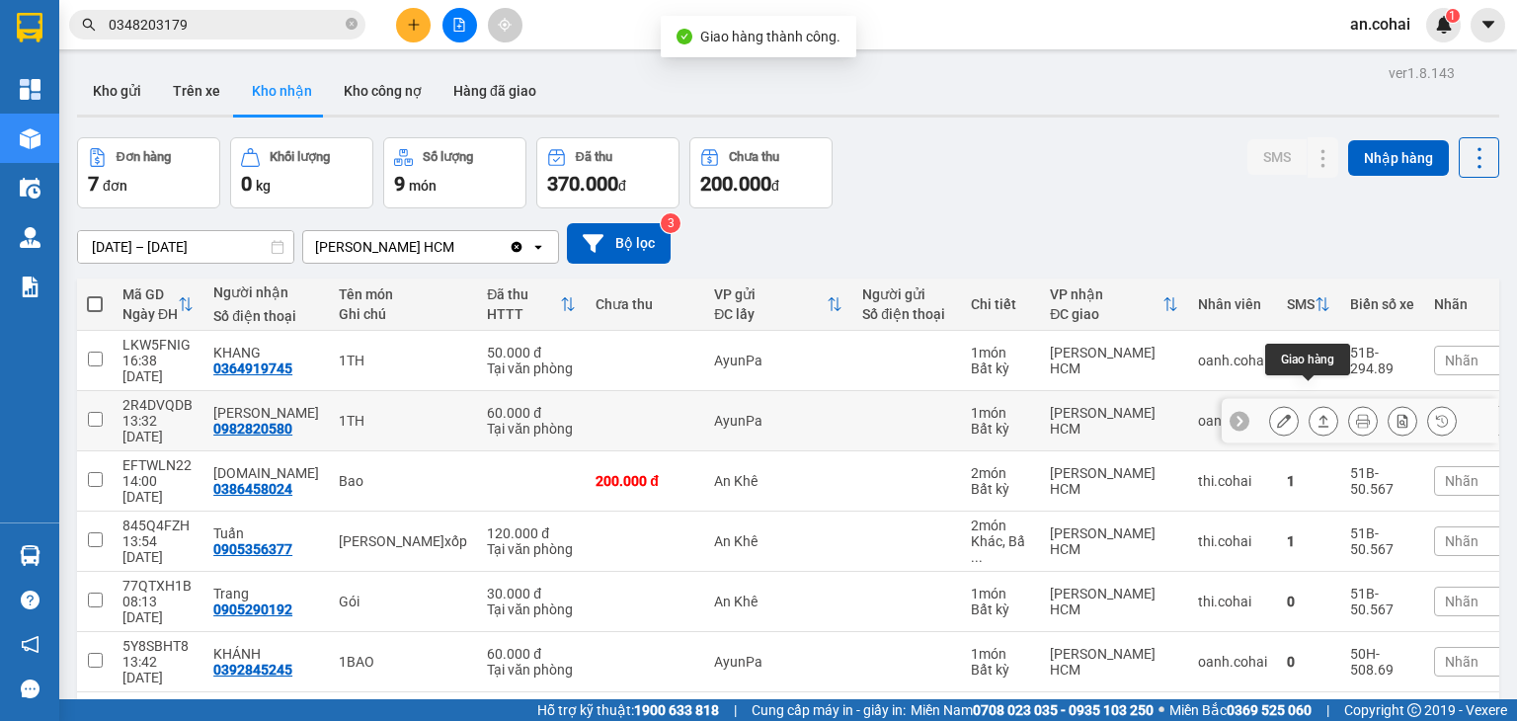
click at [1317, 414] on icon at bounding box center [1324, 421] width 14 height 14
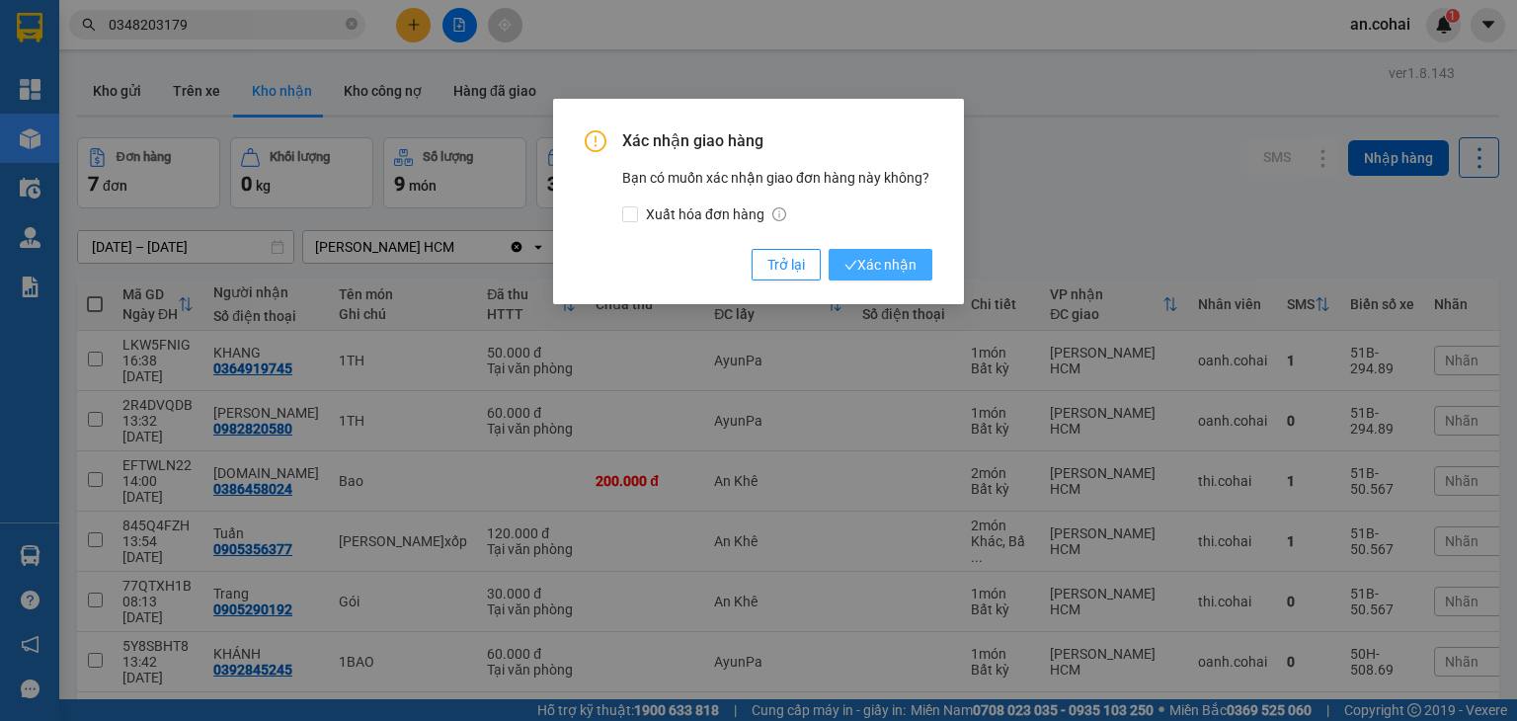
click at [882, 262] on span "Xác nhận" at bounding box center [881, 265] width 72 height 22
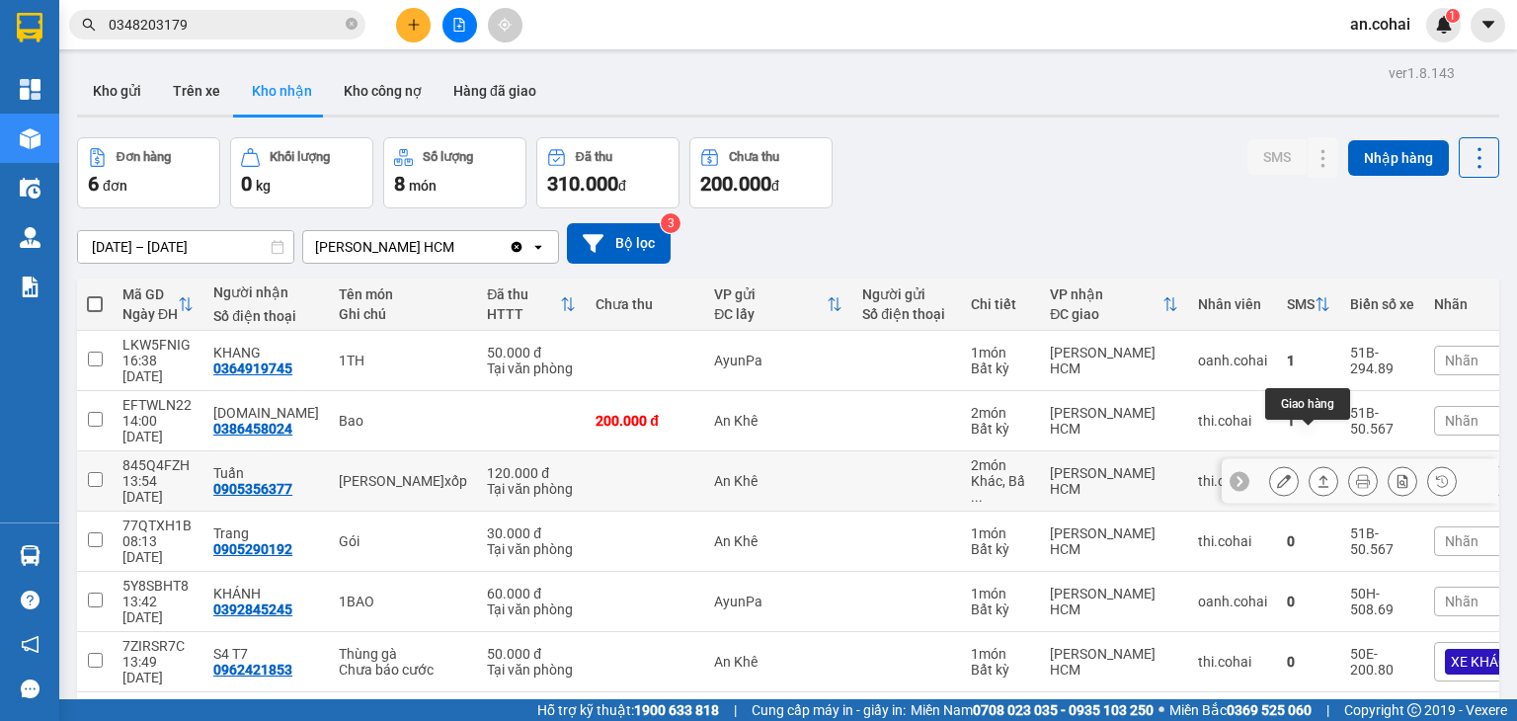
click at [1317, 474] on icon at bounding box center [1324, 481] width 14 height 14
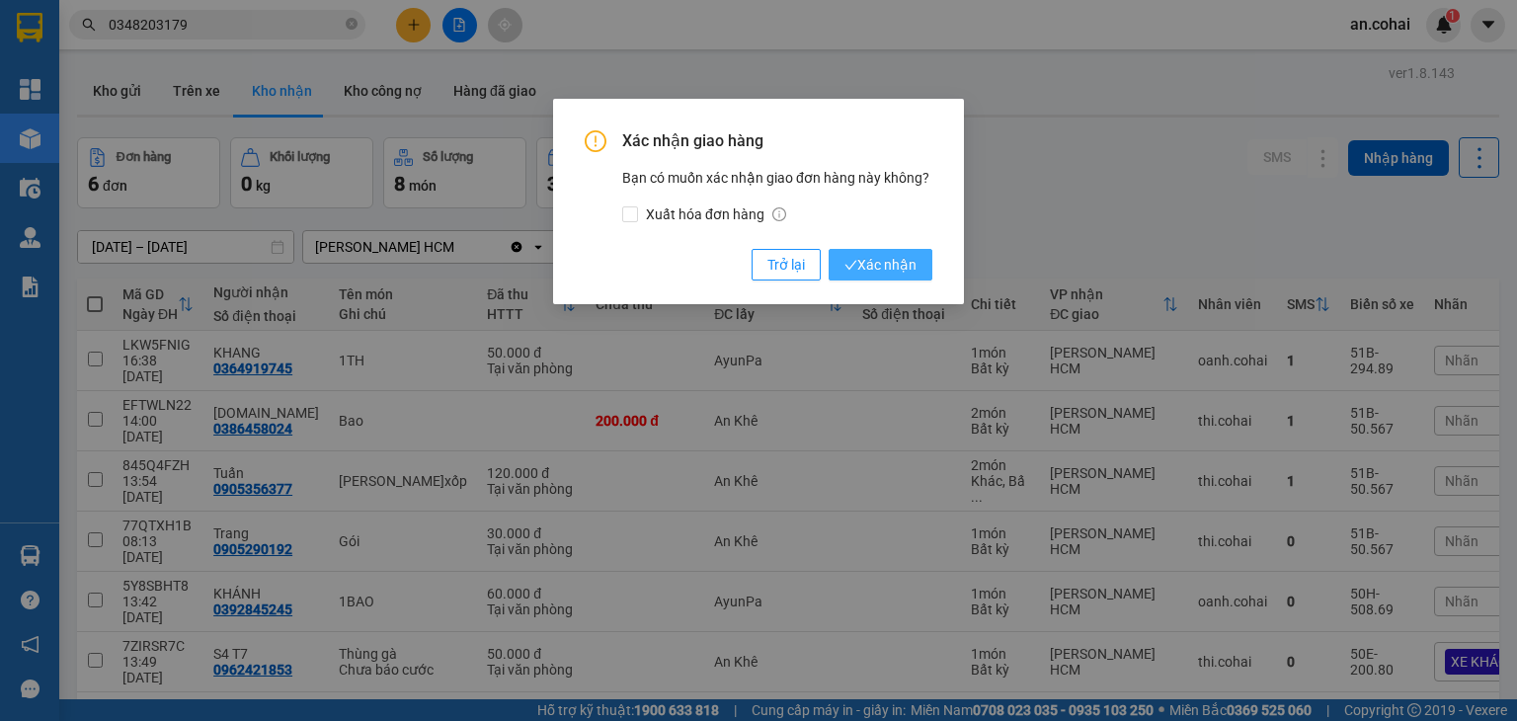
click at [875, 263] on span "Xác nhận" at bounding box center [881, 265] width 72 height 22
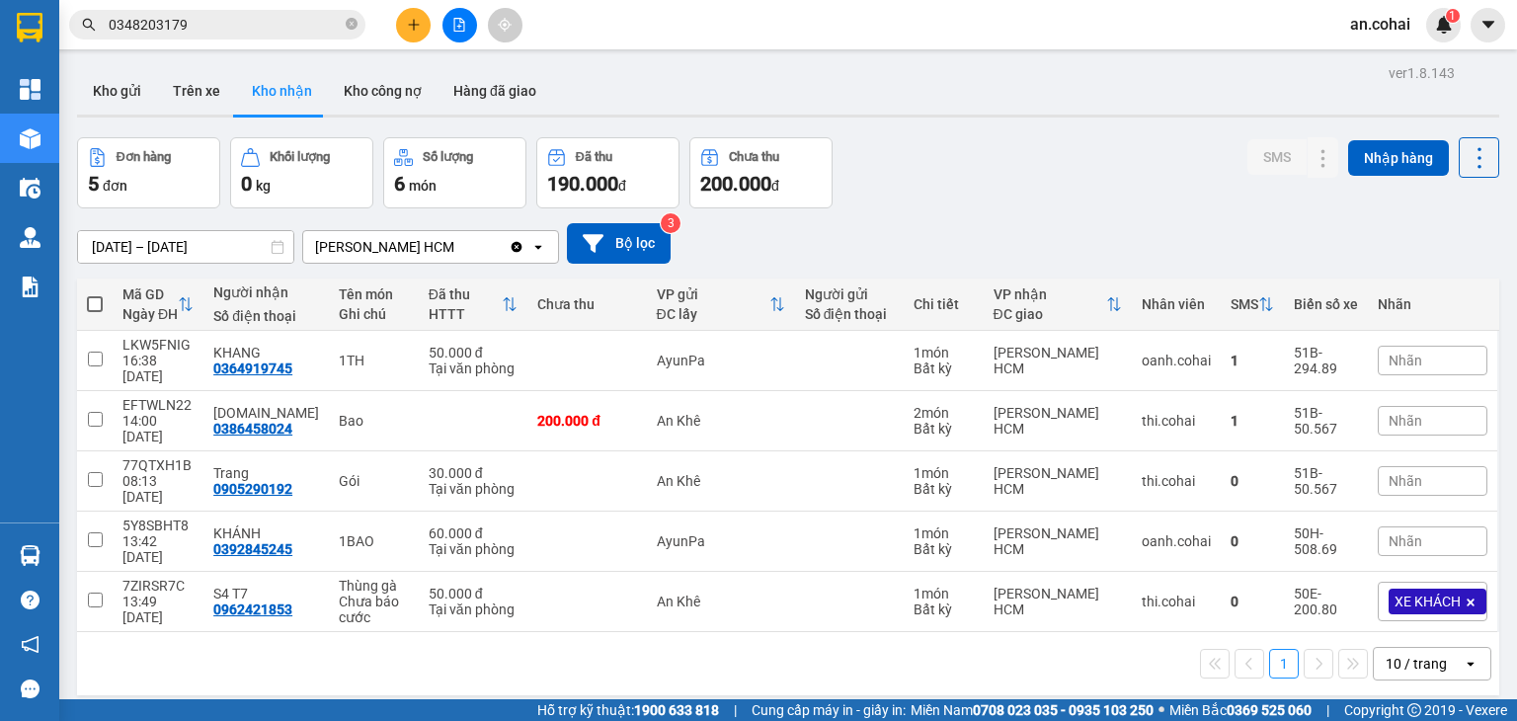
click at [431, 31] on div at bounding box center [459, 25] width 148 height 35
click at [398, 33] on button at bounding box center [413, 25] width 35 height 35
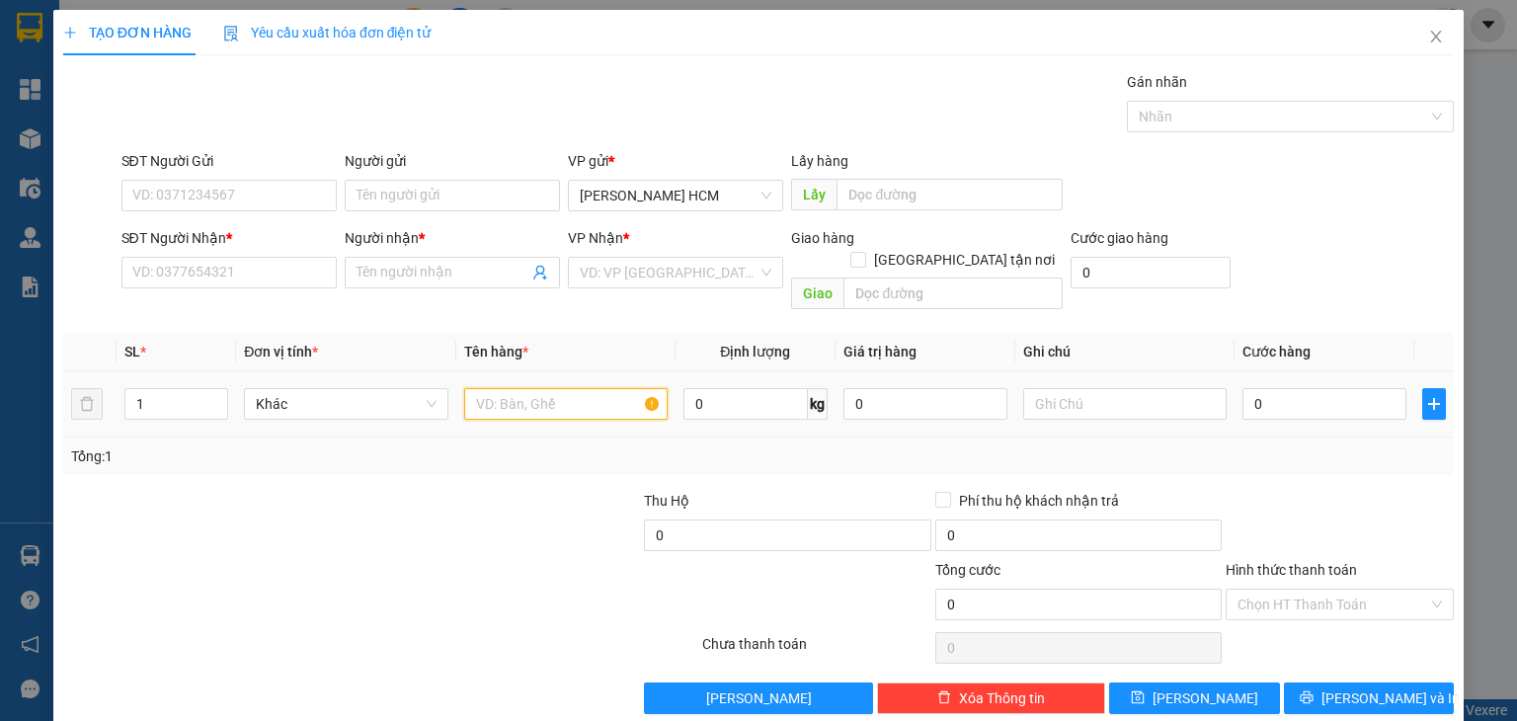
click at [501, 388] on input "text" at bounding box center [565, 404] width 203 height 32
click at [281, 282] on input "SĐT Người Nhận *" at bounding box center [228, 273] width 215 height 32
type input "0975849767"
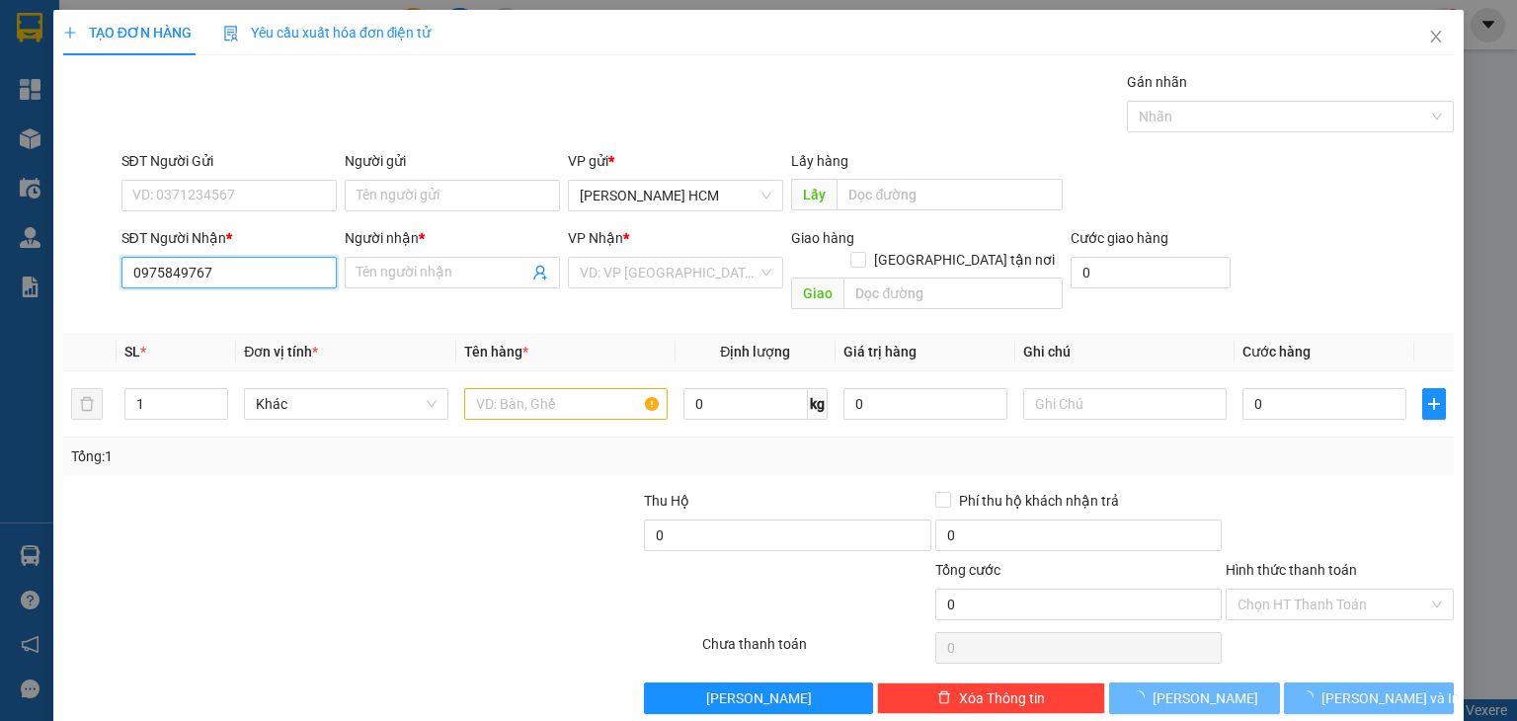
click at [281, 282] on input "0975849767" at bounding box center [228, 273] width 215 height 32
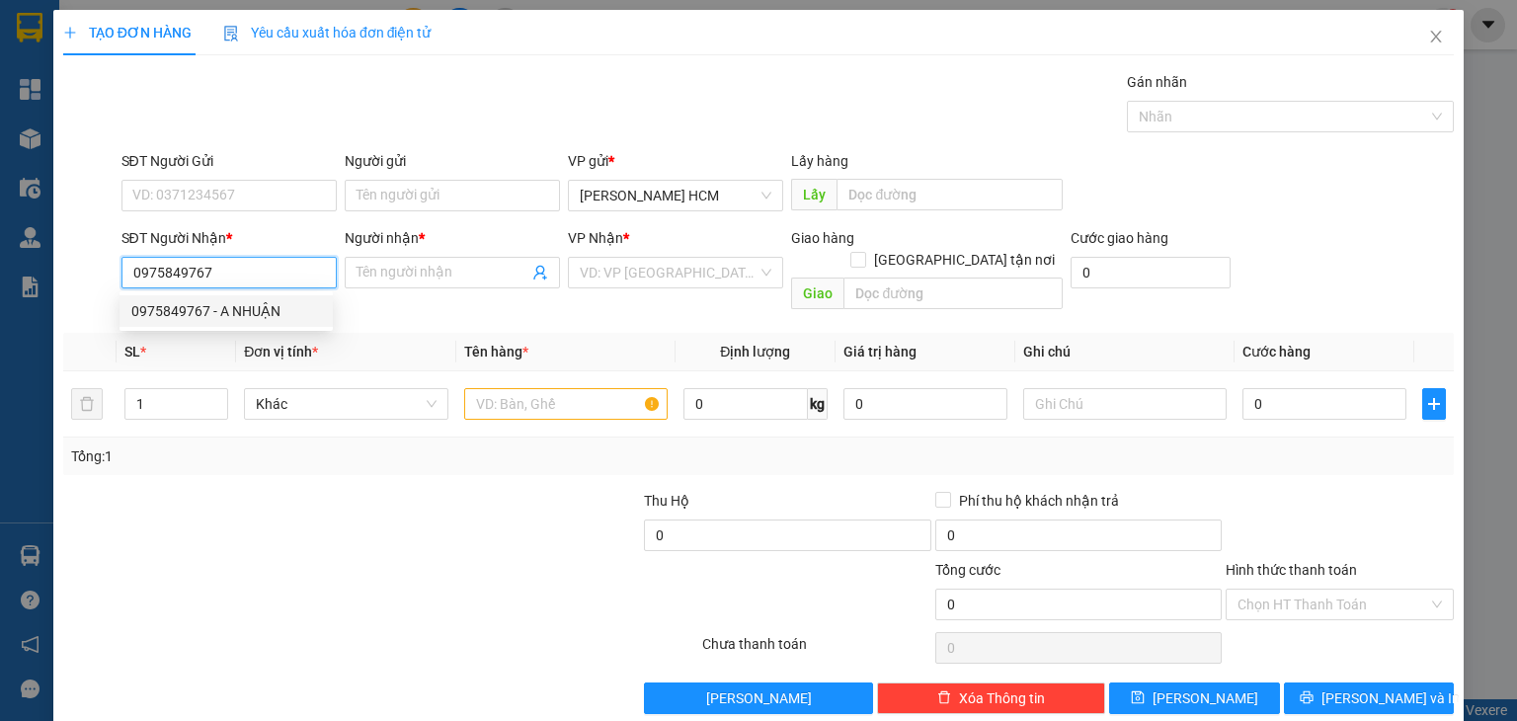
click at [283, 309] on div "0975849767 - A NHUẬN" at bounding box center [226, 311] width 190 height 22
type input "A NHUẬN"
type input "0975849767"
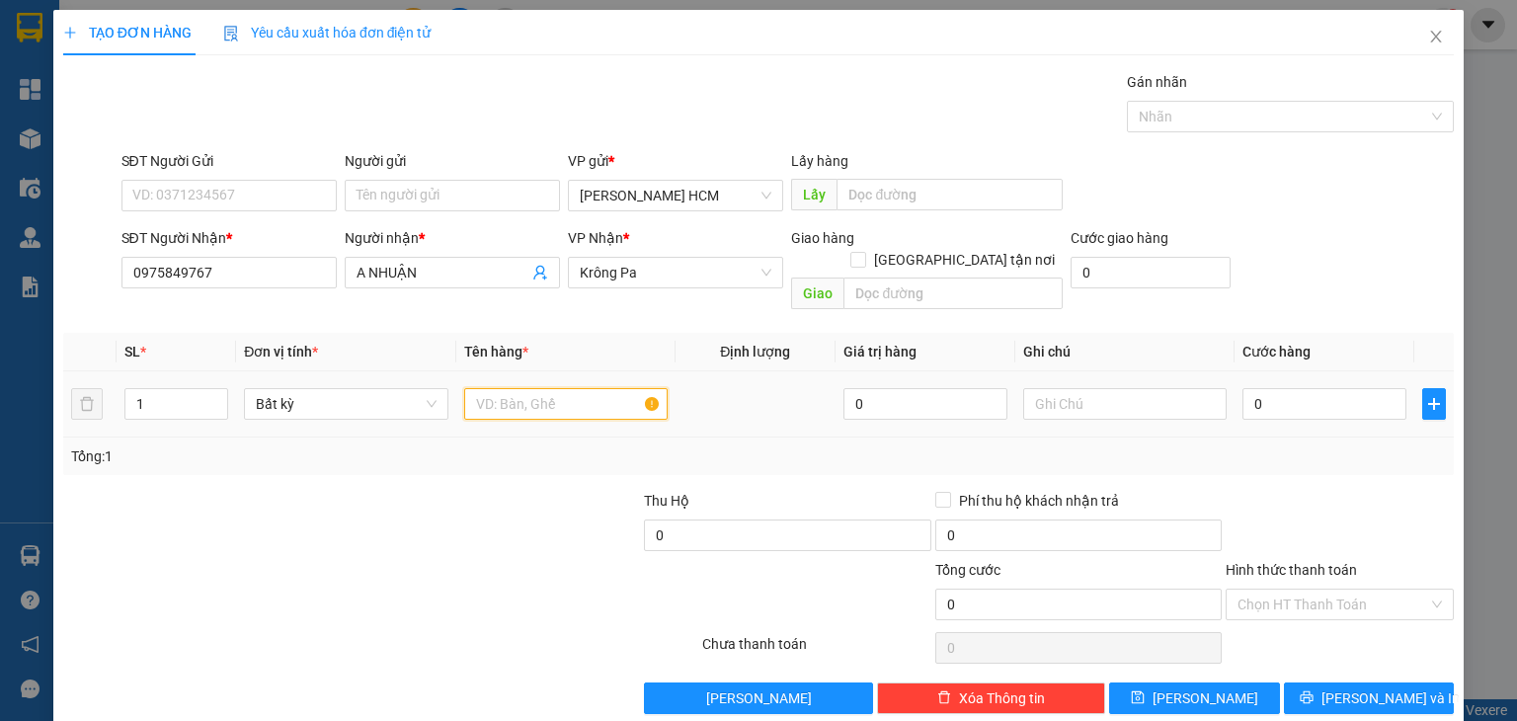
click at [482, 388] on input "text" at bounding box center [565, 404] width 203 height 32
type input "HỒ SƠ"
click at [1257, 388] on input "0" at bounding box center [1325, 404] width 164 height 32
type input "004"
type input "4"
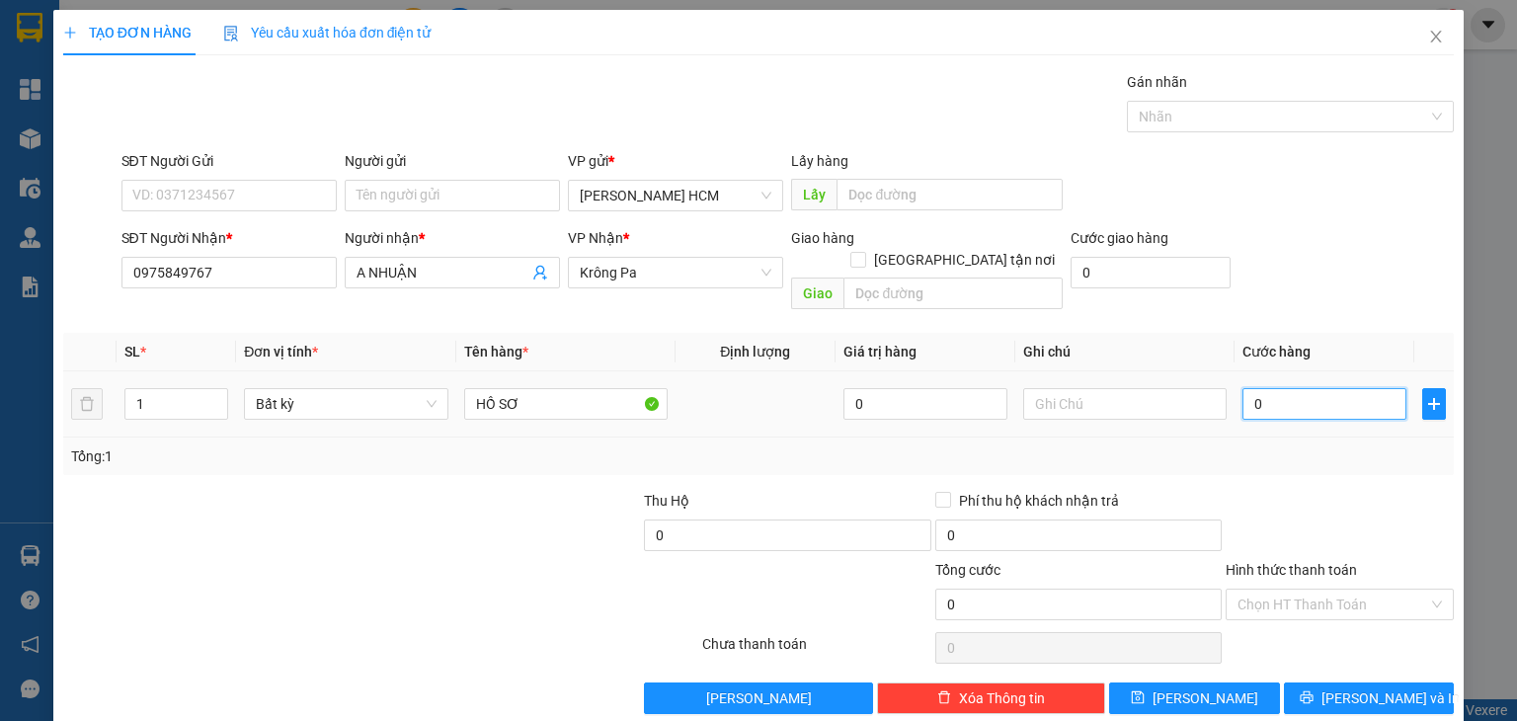
type input "4"
type input "0.040"
type input "40"
type input "40.000"
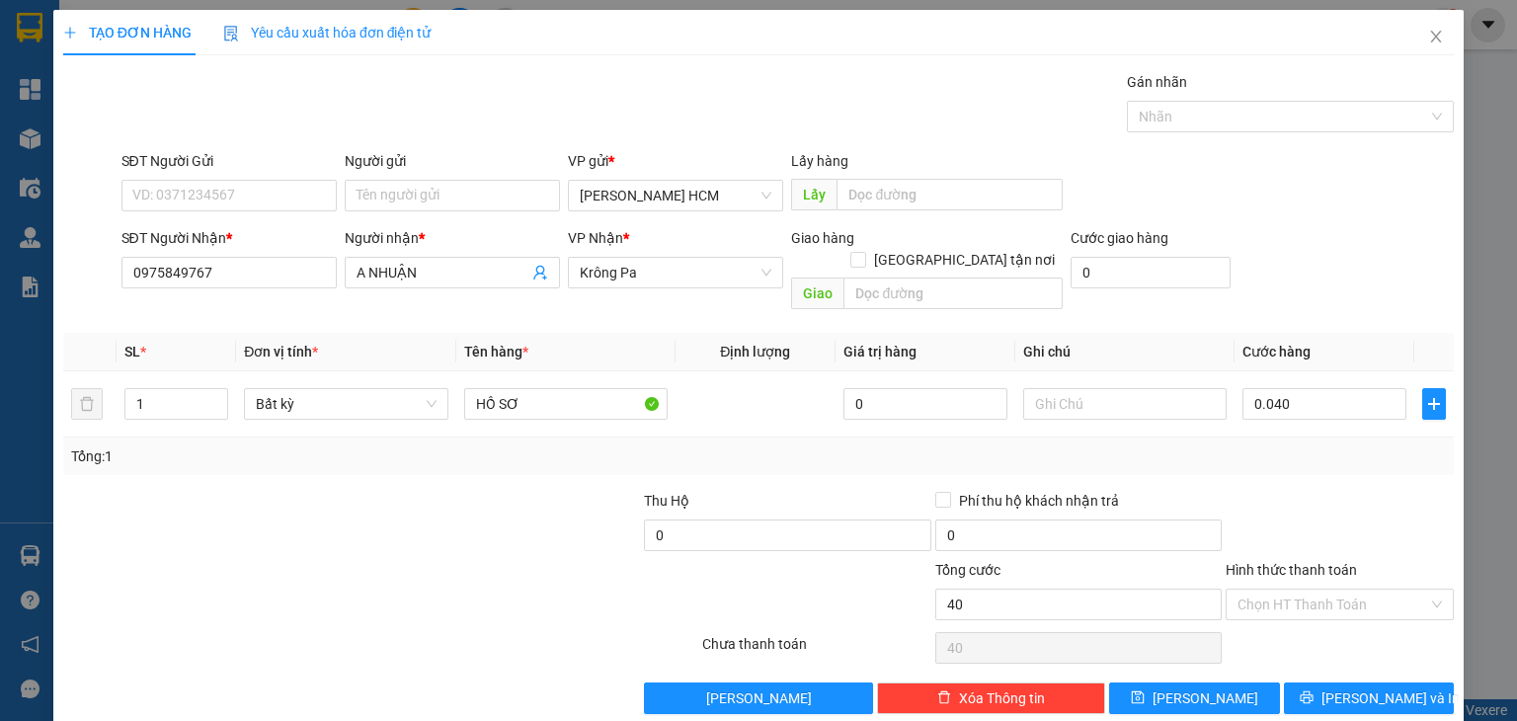
type input "40.000"
click at [1277, 445] on div "Tổng: 1" at bounding box center [758, 456] width 1375 height 22
click at [1254, 590] on input "Hình thức thanh toán" at bounding box center [1333, 605] width 191 height 30
click at [1250, 633] on div "Tại văn phòng" at bounding box center [1327, 621] width 226 height 32
type input "0"
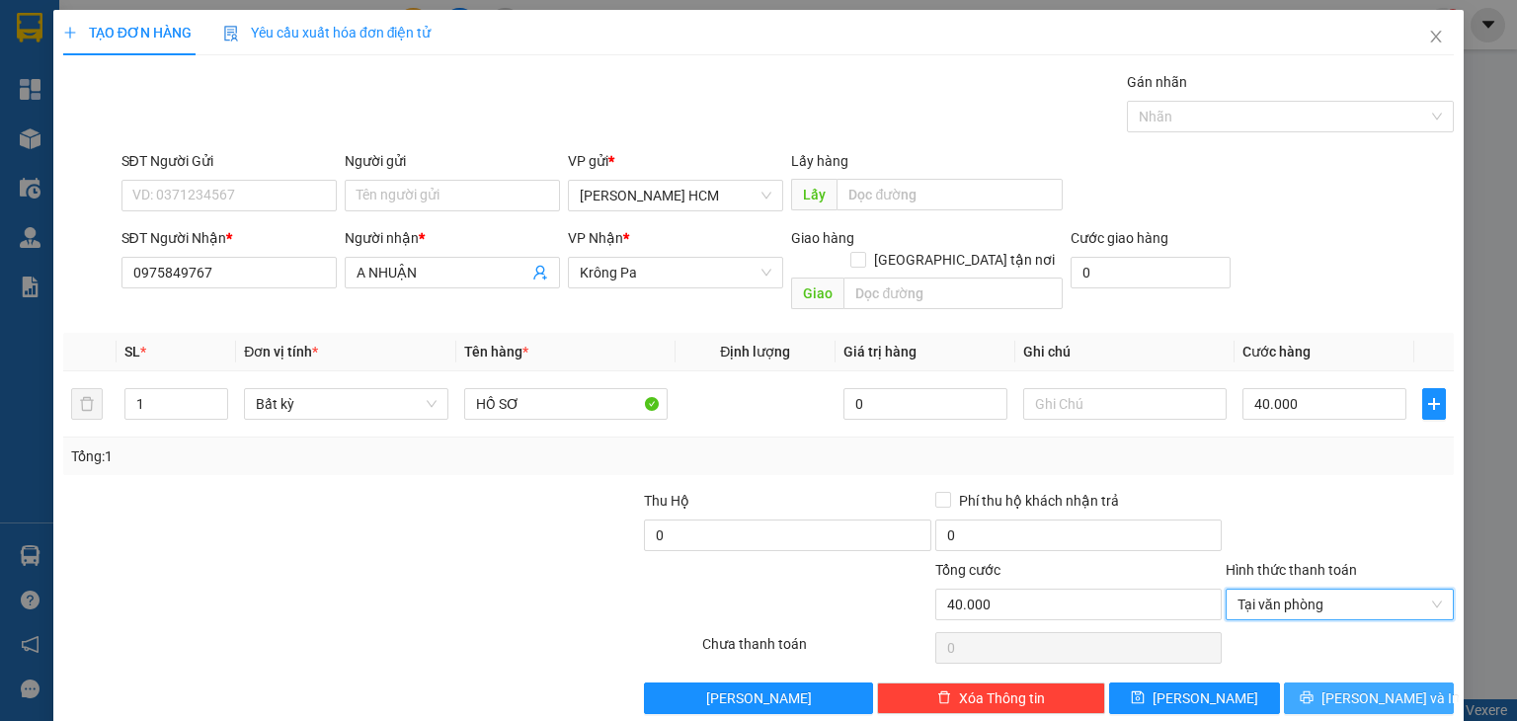
click at [1284, 683] on button "[PERSON_NAME] và In" at bounding box center [1369, 699] width 171 height 32
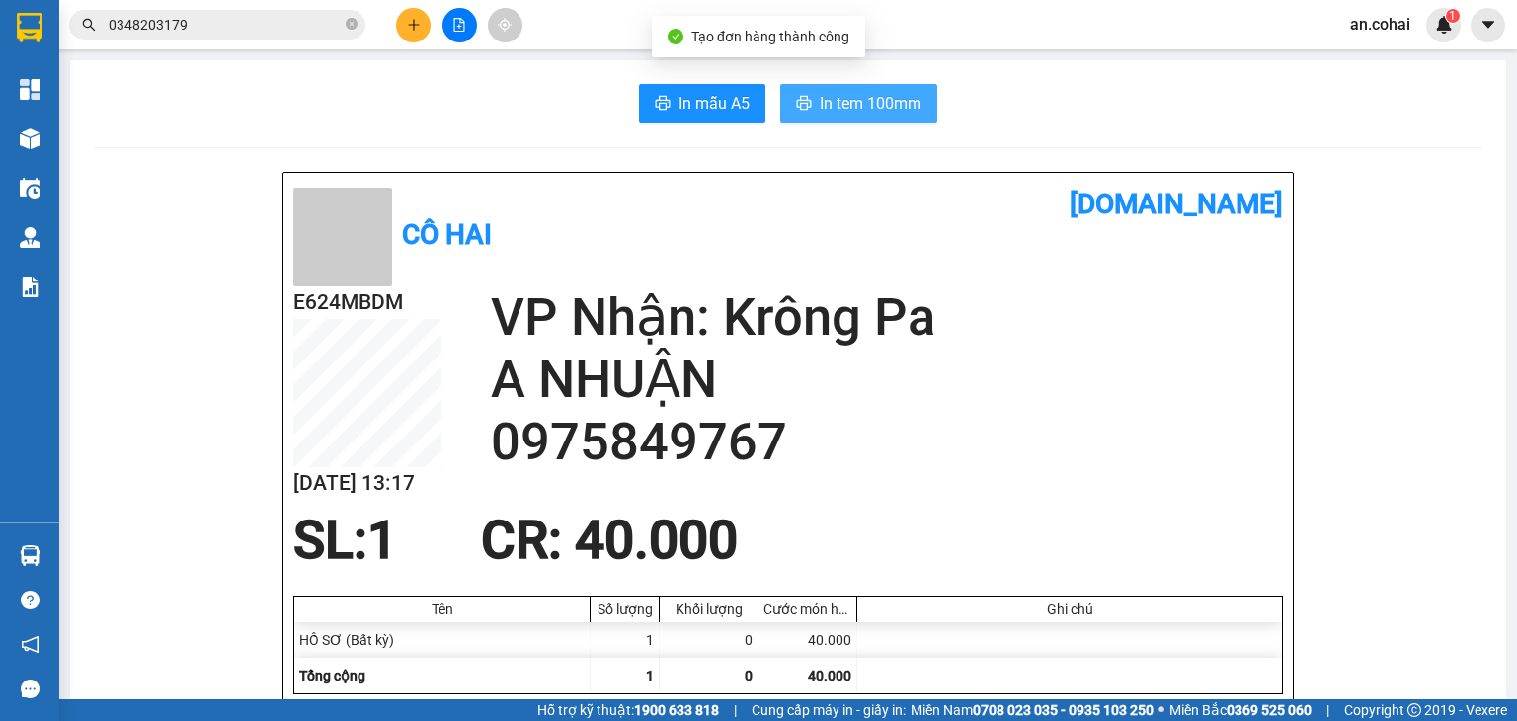
click at [860, 116] on button "In tem 100mm" at bounding box center [858, 104] width 157 height 40
